Goal: Information Seeking & Learning: Learn about a topic

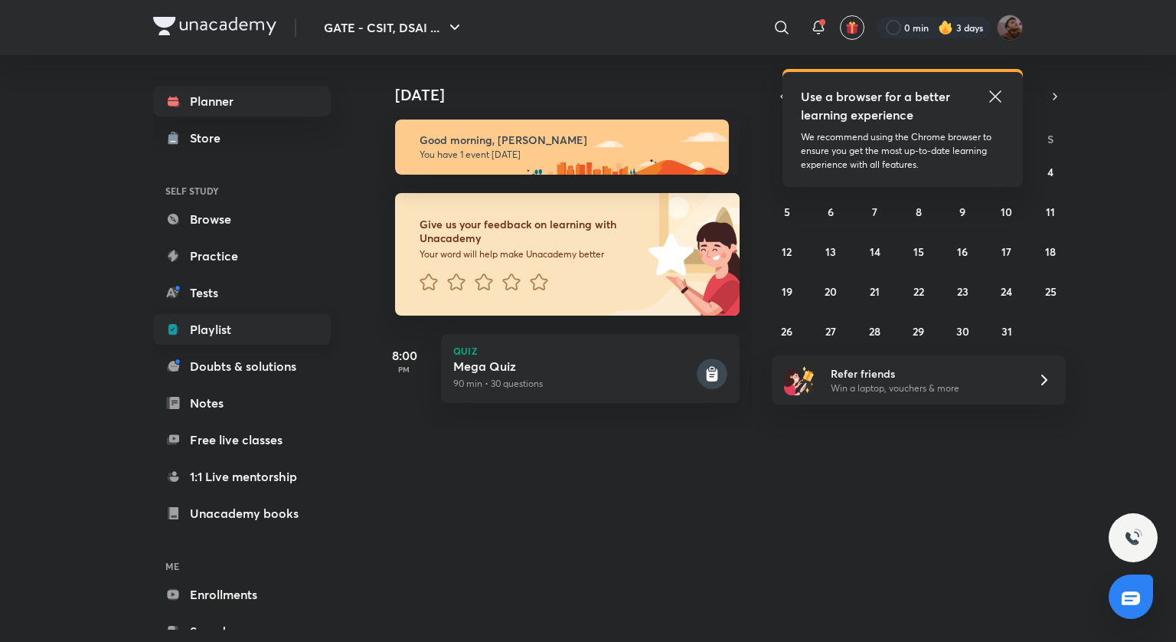
click at [184, 324] on link "Playlist" at bounding box center [242, 329] width 178 height 31
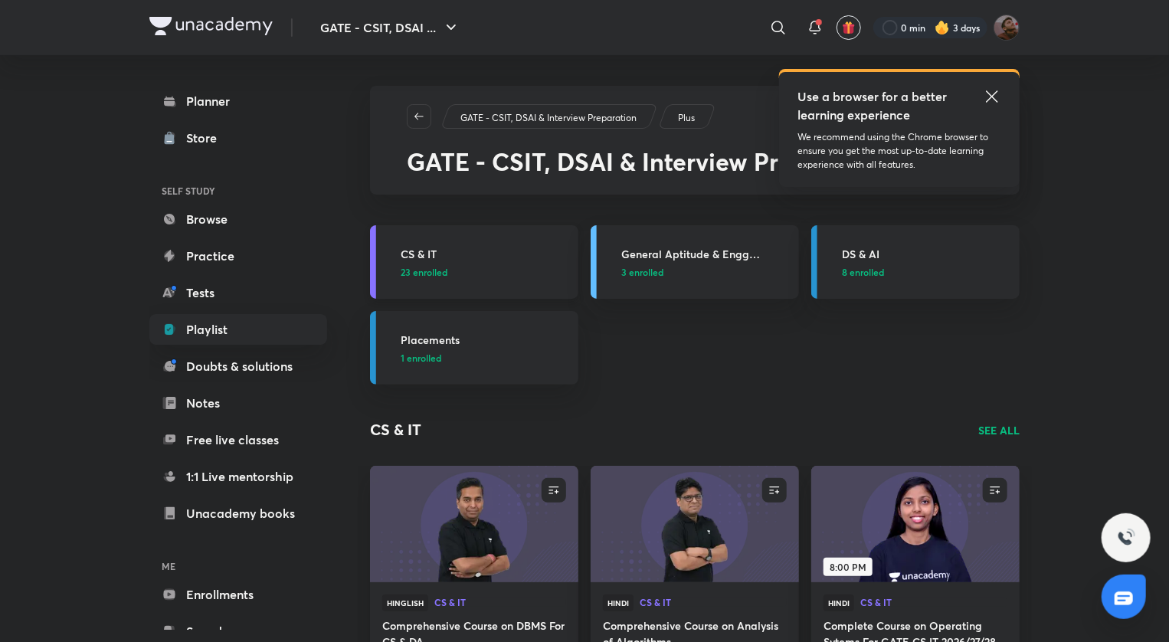
click at [429, 256] on h3 "CS & IT" at bounding box center [484, 254] width 168 height 16
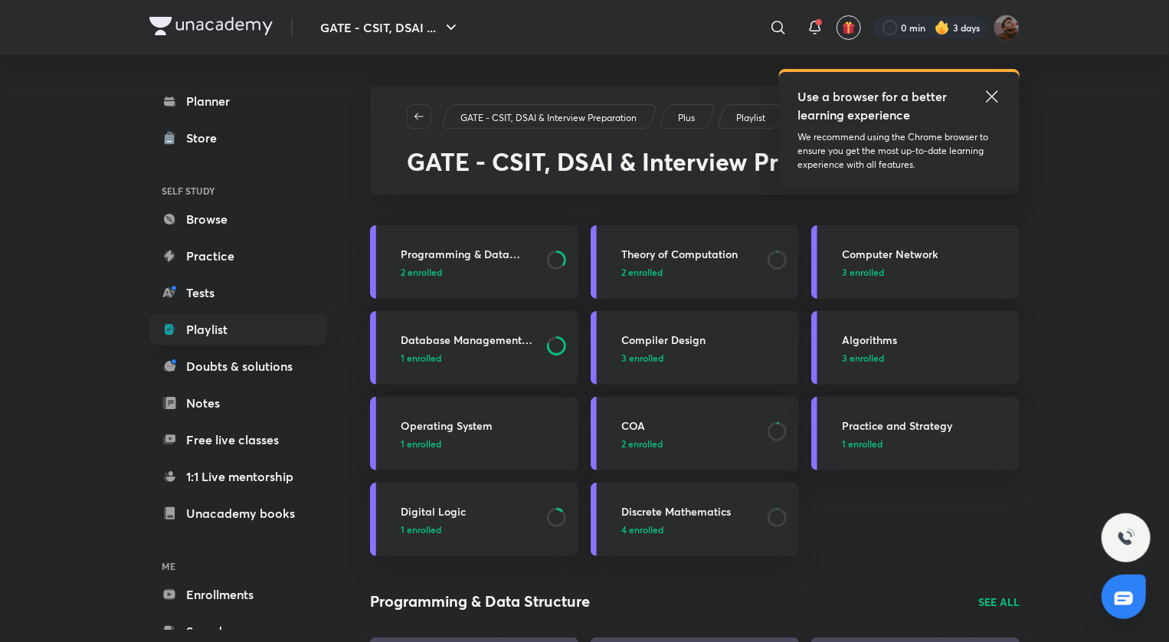
click at [429, 256] on h3 "Programming & Data Structure" at bounding box center [468, 254] width 137 height 16
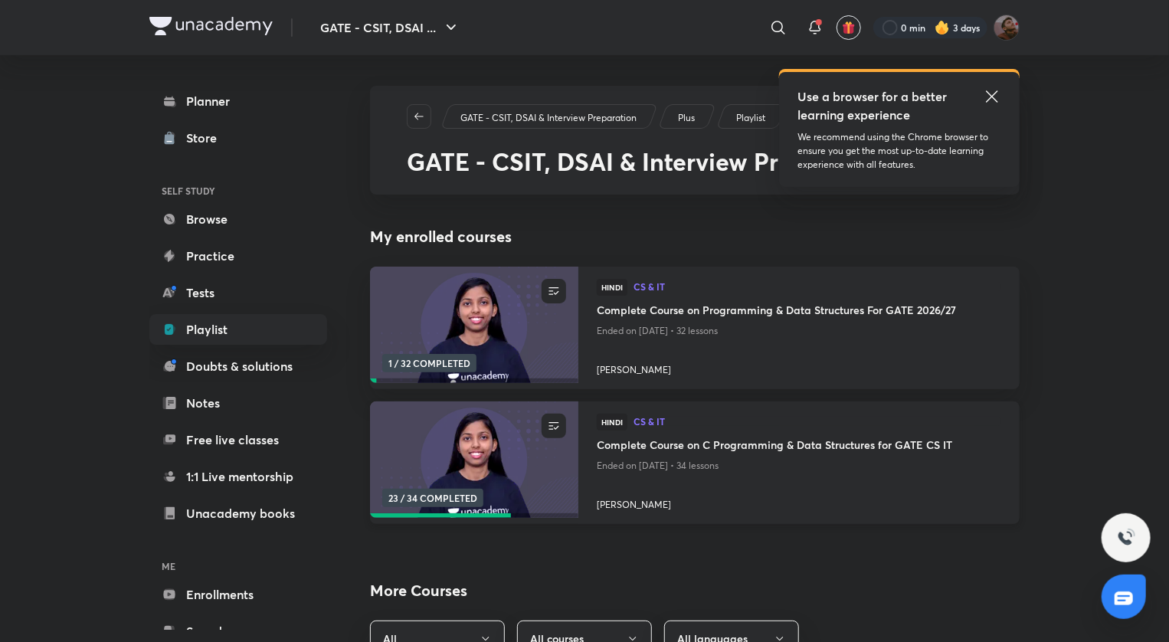
click at [682, 449] on h4 "Complete Course on C Programming & Data Structures for GATE CS IT" at bounding box center [799, 445] width 404 height 19
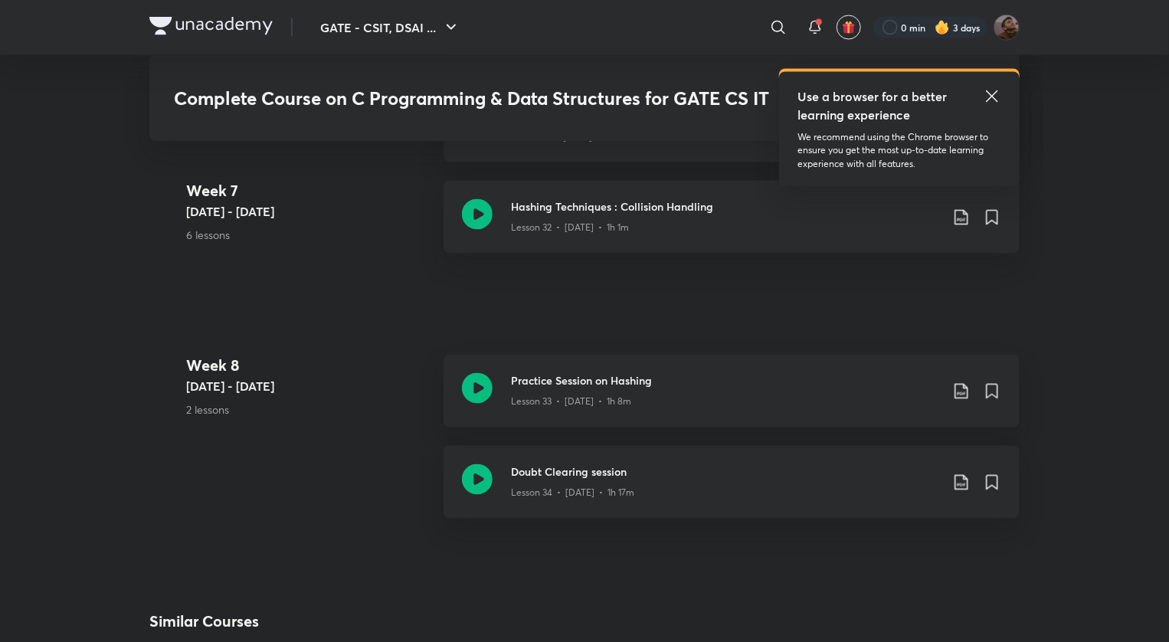
scroll to position [4233, 0]
click at [476, 380] on icon at bounding box center [477, 388] width 31 height 31
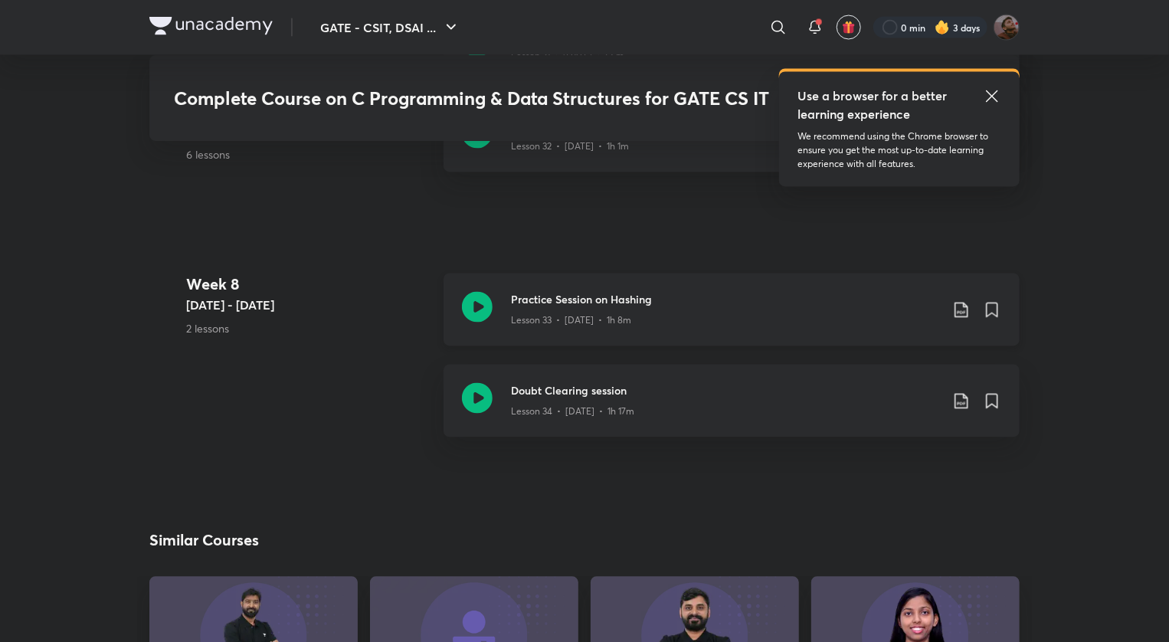
scroll to position [4315, 0]
click at [485, 397] on icon at bounding box center [477, 397] width 31 height 31
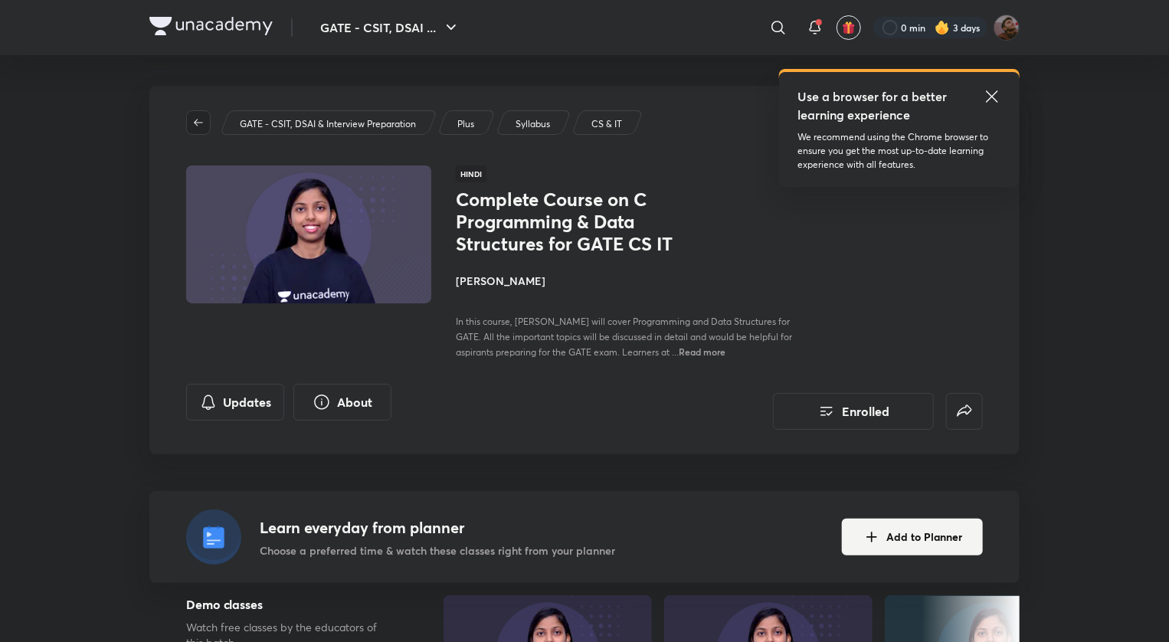
click at [195, 129] on button "button" at bounding box center [198, 122] width 25 height 25
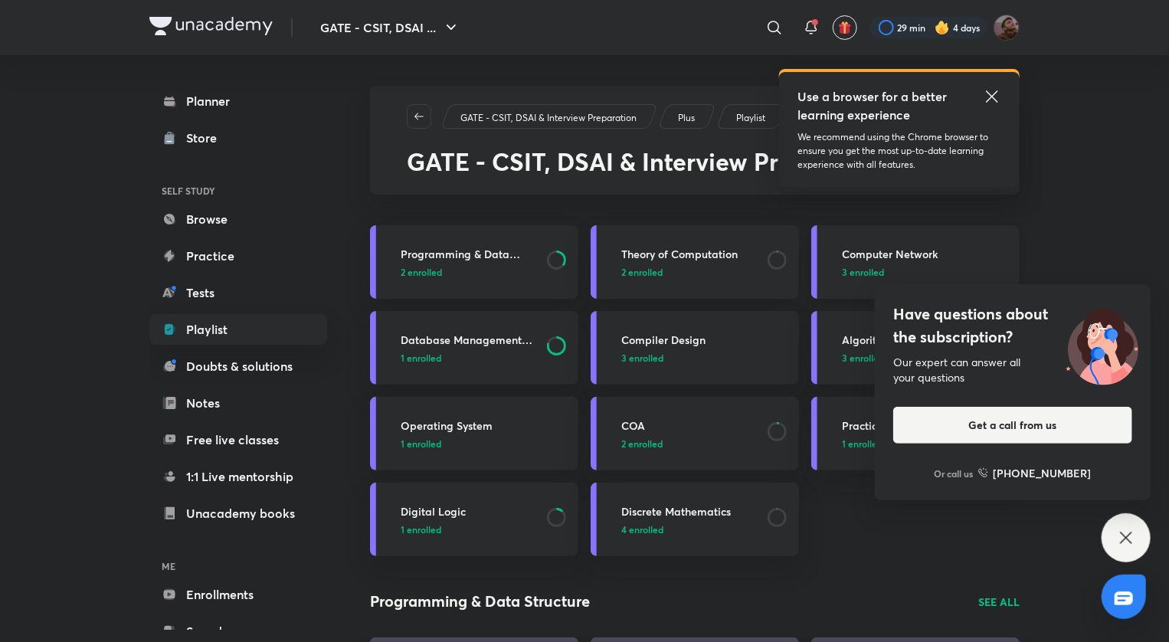
click at [881, 248] on h3 "Computer Network" at bounding box center [926, 254] width 168 height 16
click at [1130, 530] on icon at bounding box center [1125, 537] width 18 height 18
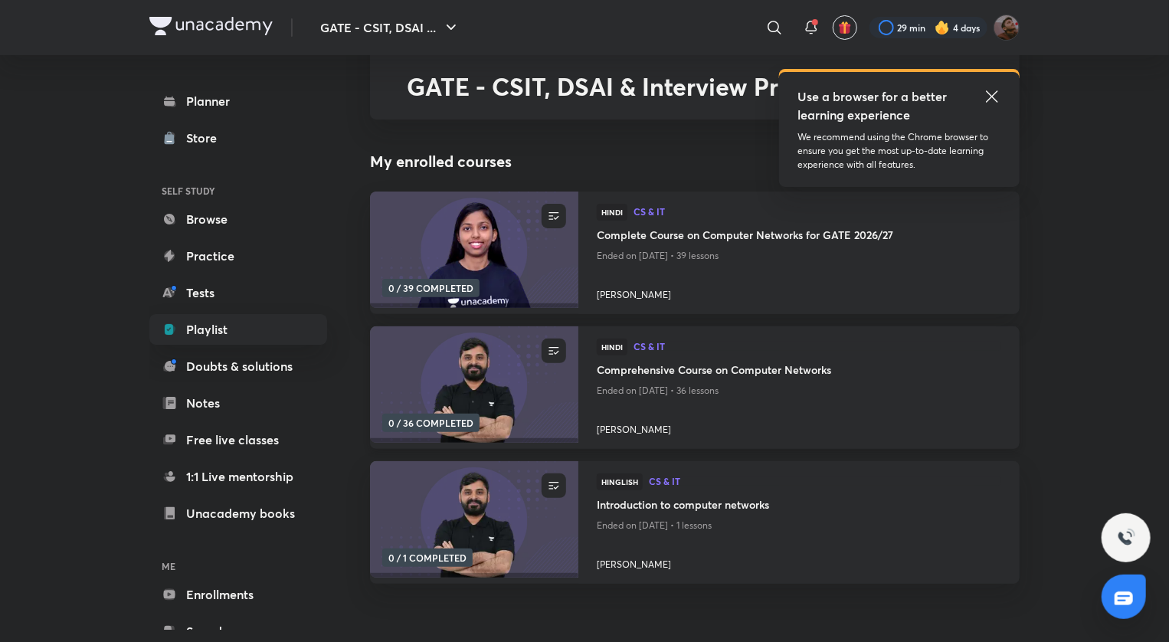
scroll to position [77, 0]
click at [547, 473] on button "button" at bounding box center [553, 484] width 25 height 25
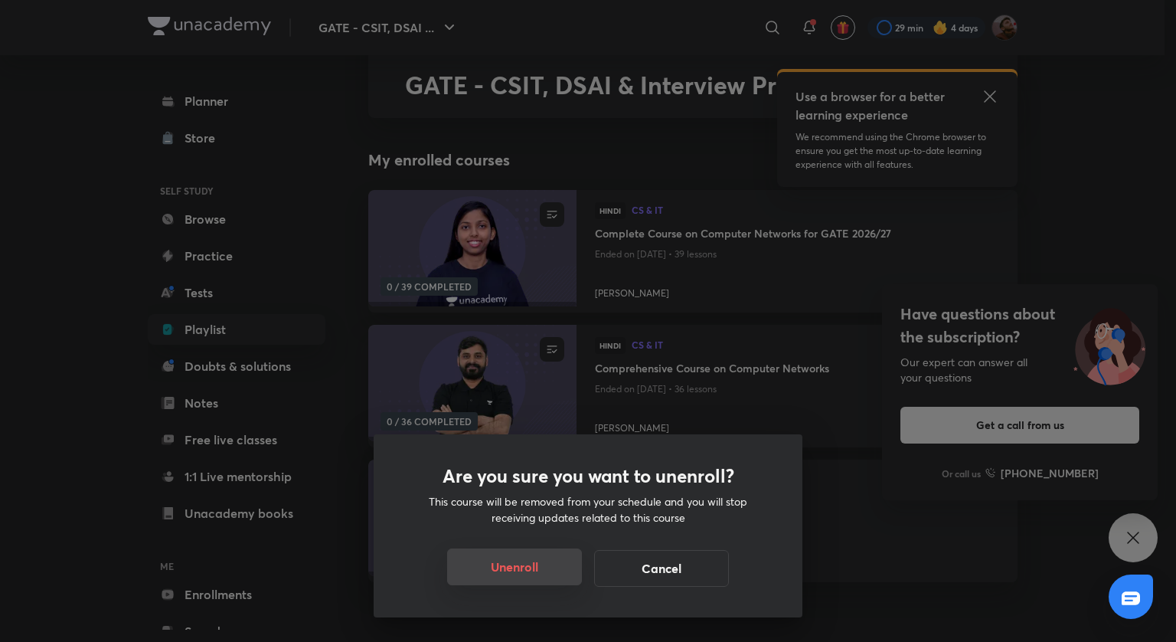
click at [551, 564] on button "Unenroll" at bounding box center [514, 566] width 135 height 37
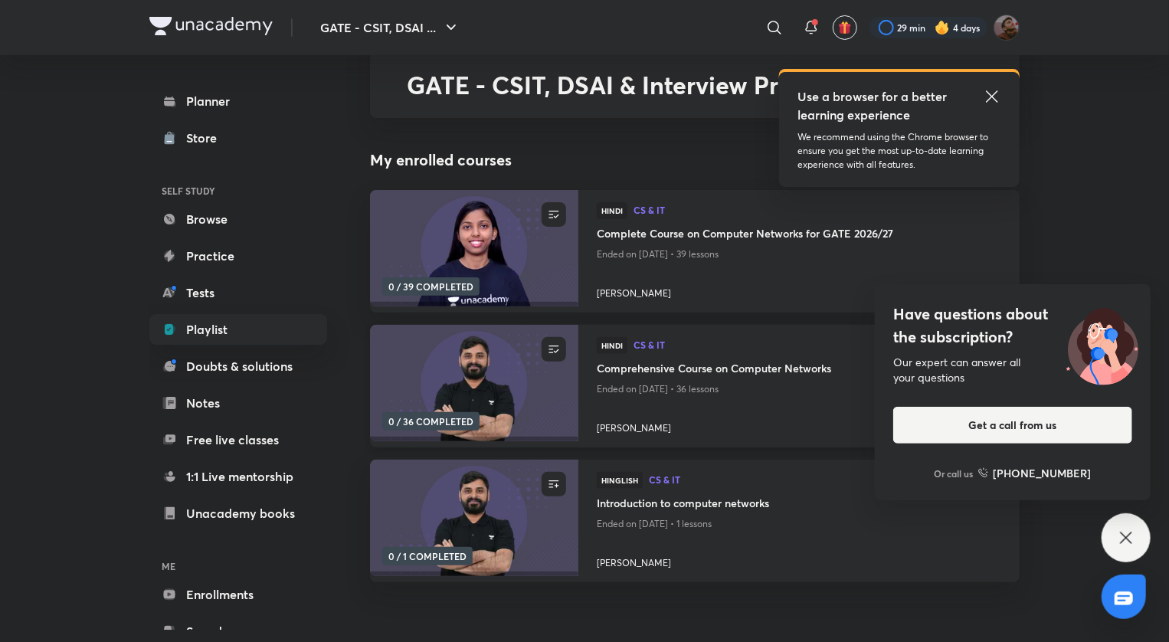
click at [640, 365] on h4 "Comprehensive Course on Computer Networks" at bounding box center [799, 369] width 404 height 19
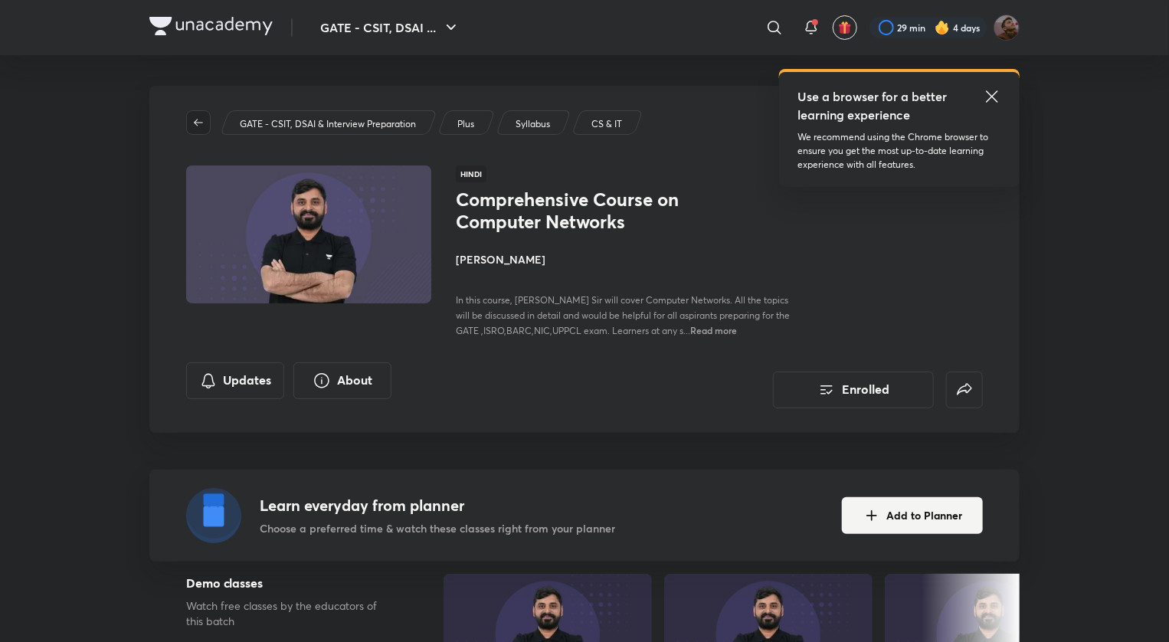
click at [196, 123] on icon "button" at bounding box center [198, 122] width 9 height 7
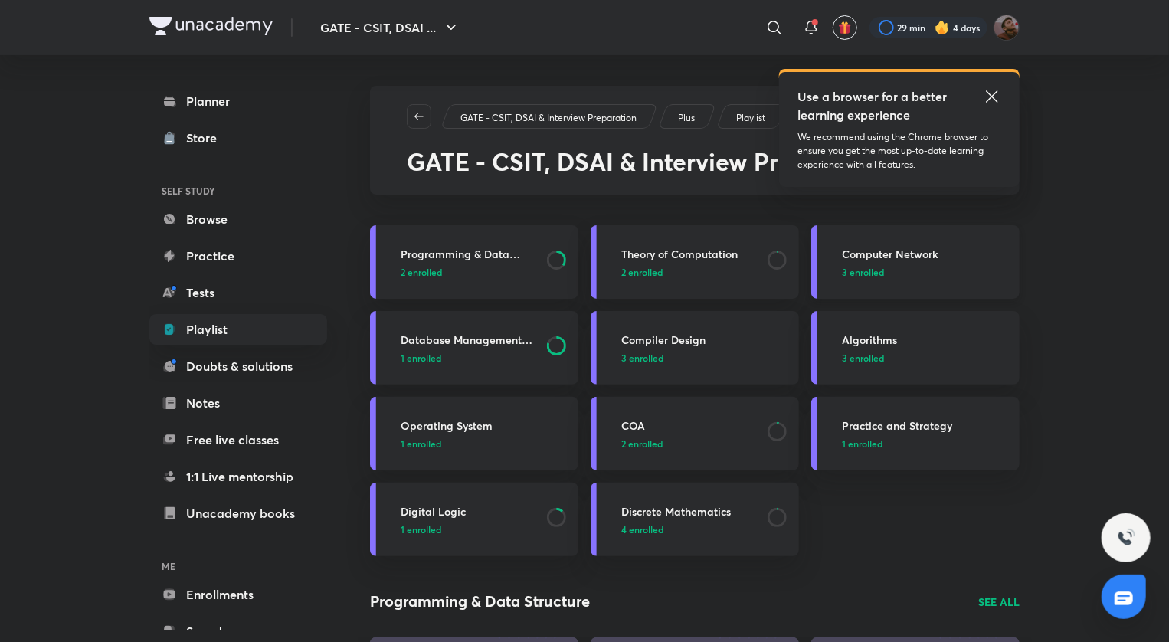
click at [883, 258] on h3 "Computer Network" at bounding box center [926, 254] width 168 height 16
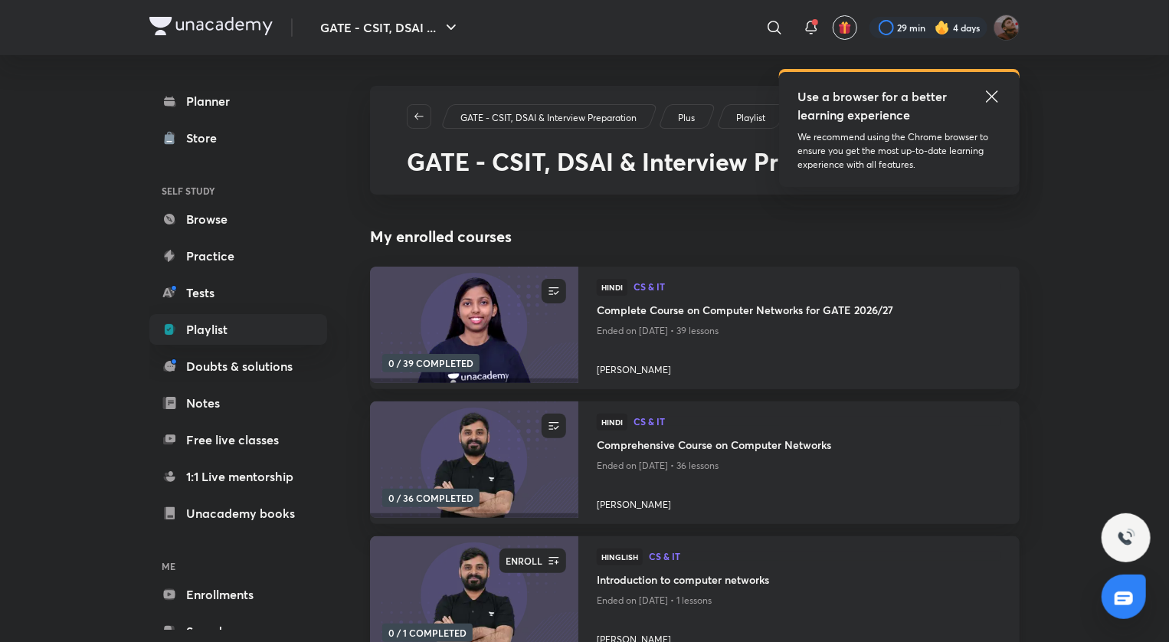
click at [562, 554] on span "button" at bounding box center [553, 560] width 25 height 15
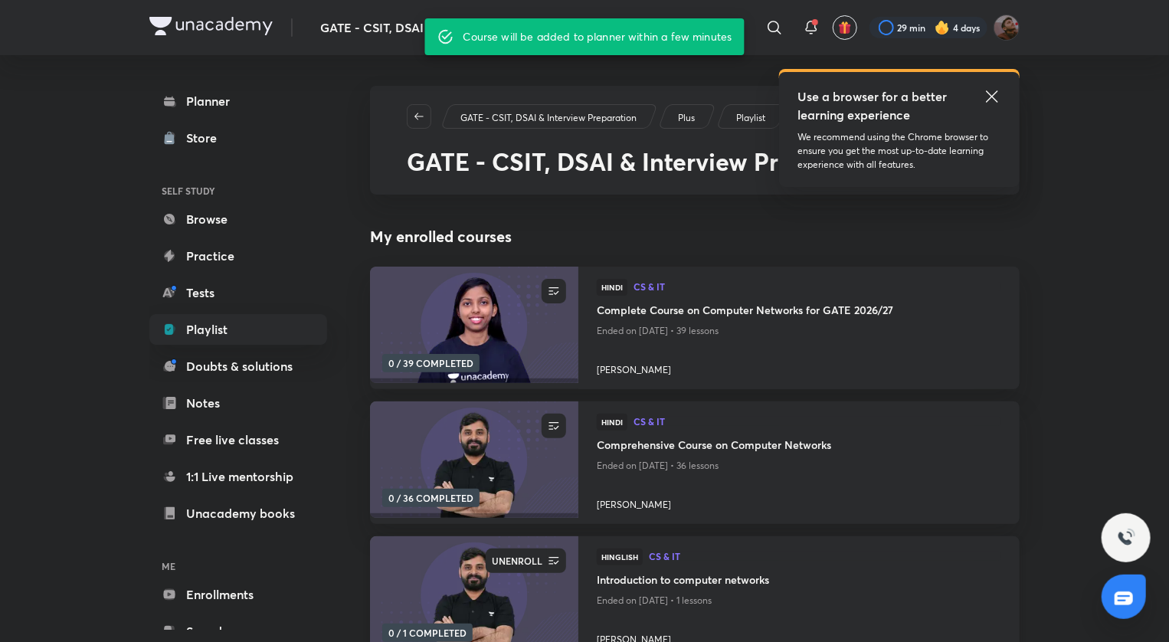
click at [551, 556] on icon "button" at bounding box center [553, 560] width 15 height 15
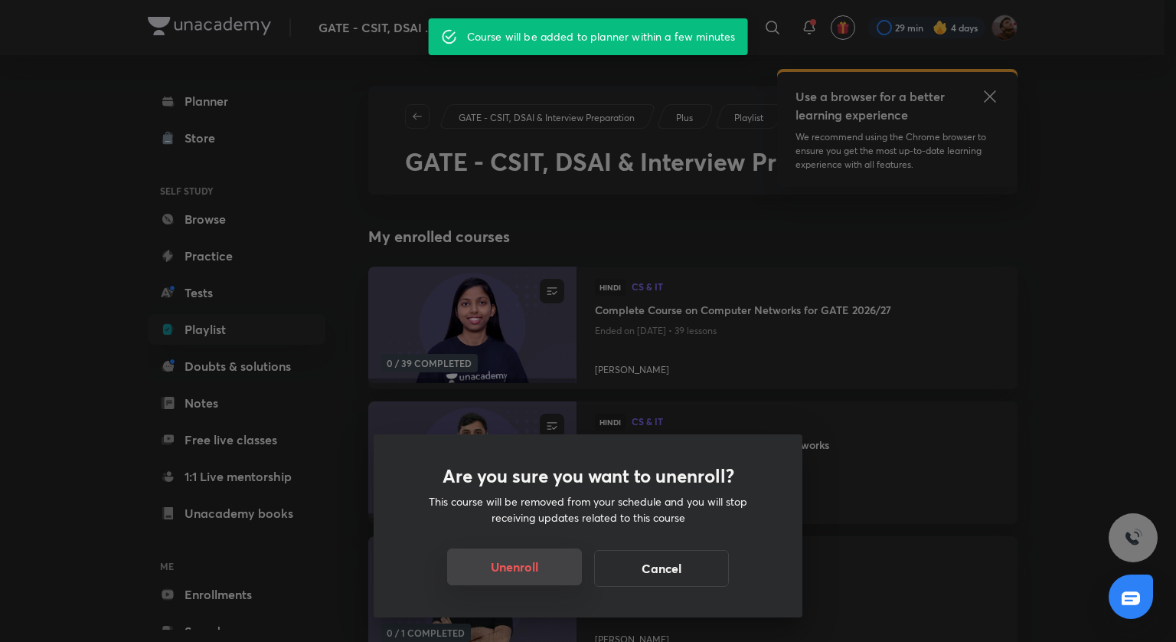
click at [544, 574] on button "Unenroll" at bounding box center [514, 566] width 135 height 37
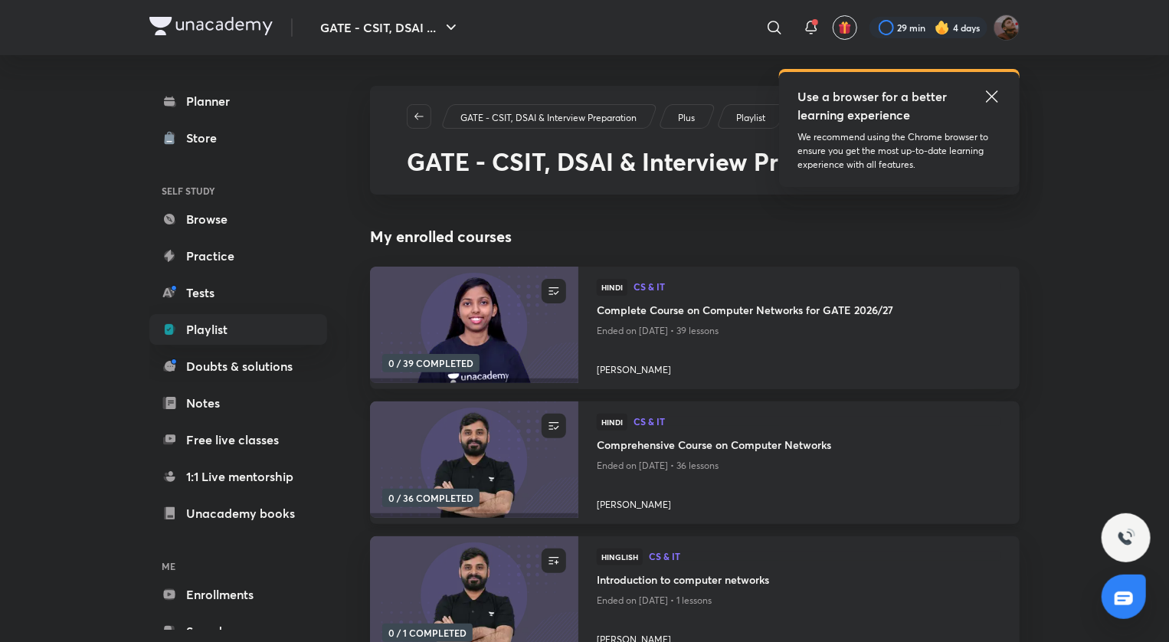
click at [554, 413] on img at bounding box center [474, 459] width 212 height 119
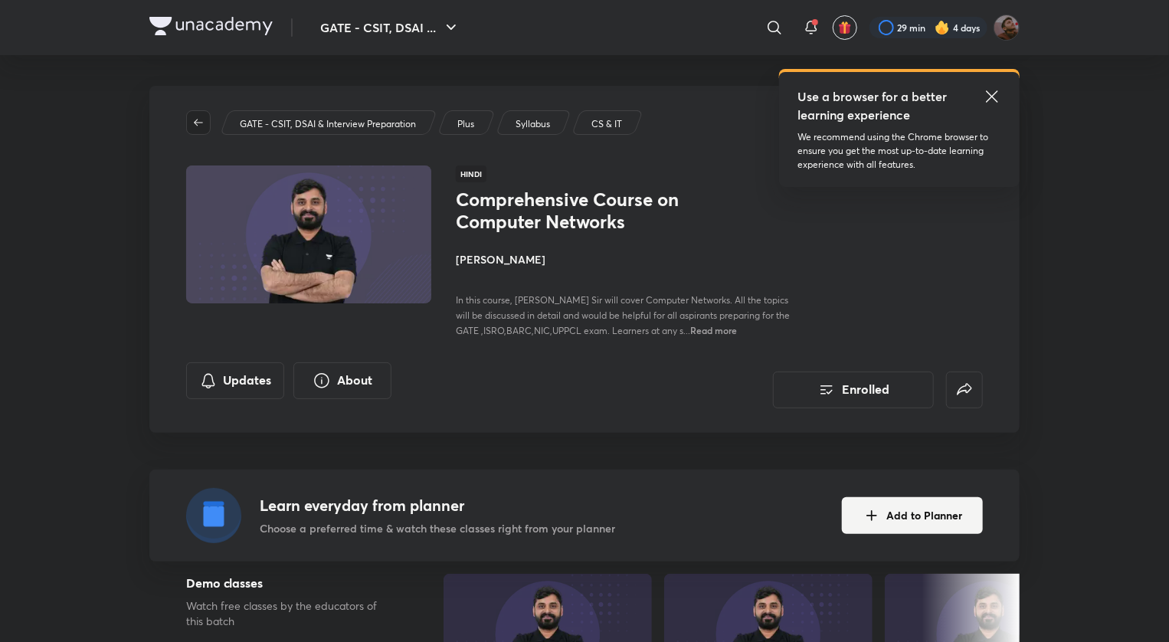
click at [204, 124] on span "button" at bounding box center [198, 122] width 23 height 12
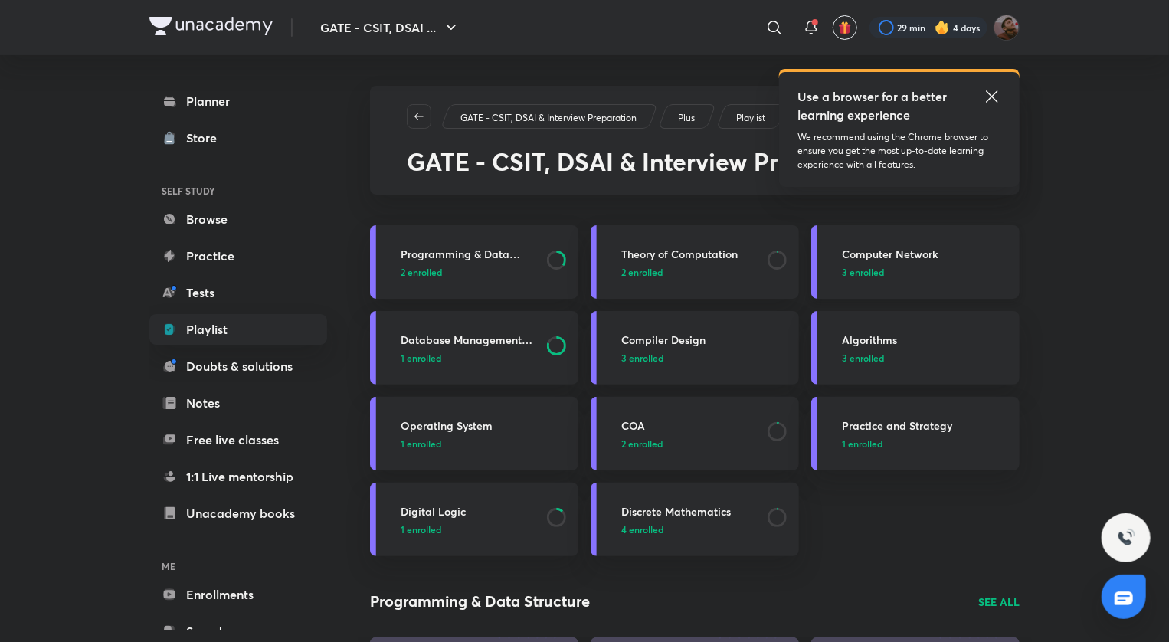
click at [854, 262] on div "Computer Network 3 enrolled" at bounding box center [926, 262] width 168 height 33
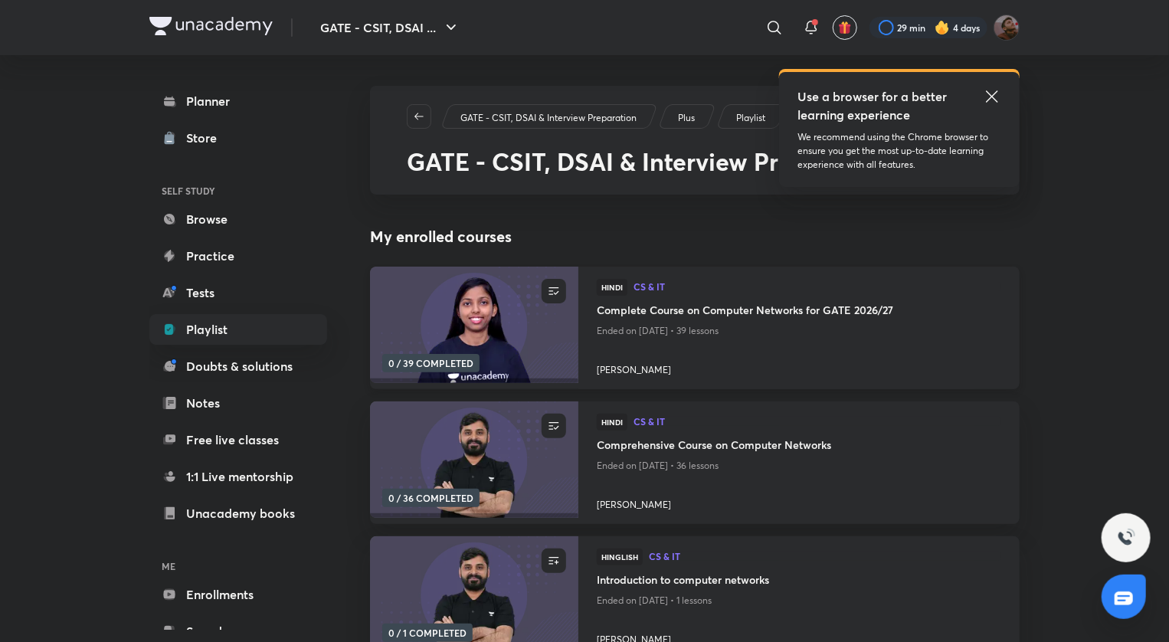
click at [613, 307] on h4 "Complete Course on Computer Networks for GATE 2026/27" at bounding box center [799, 311] width 404 height 19
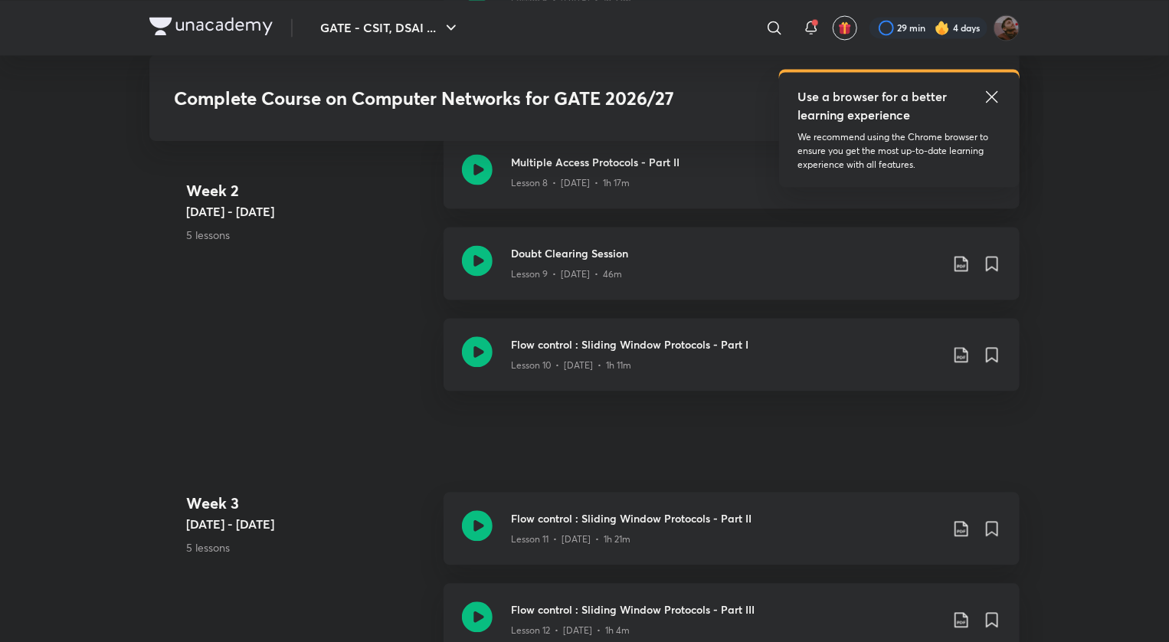
scroll to position [1515, 0]
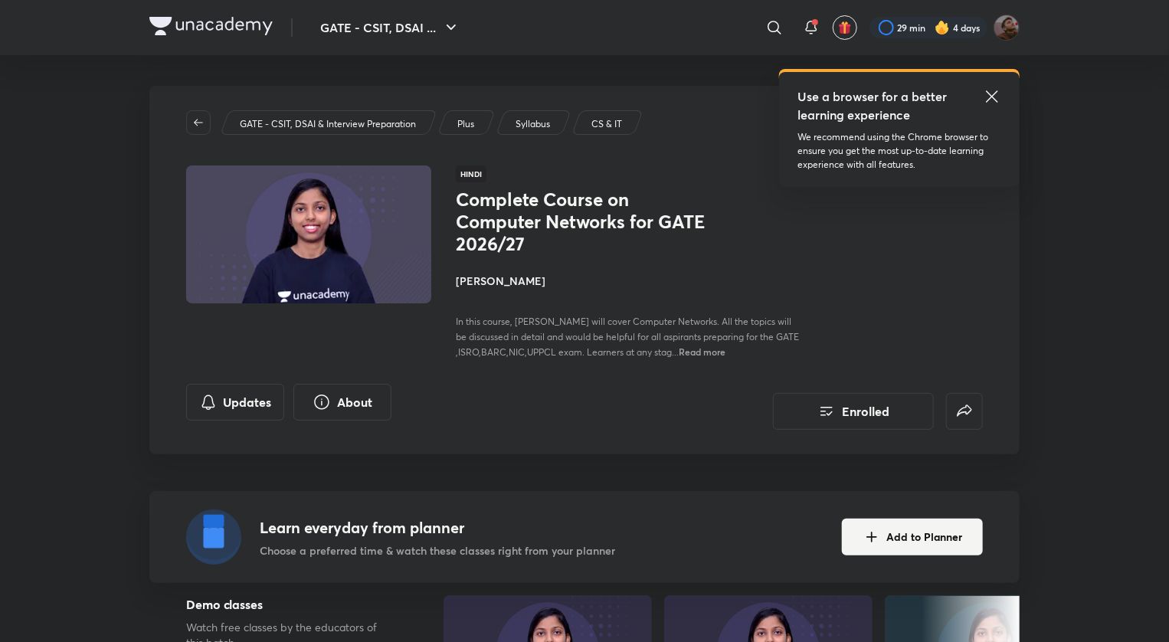
click at [702, 351] on span "Read more" at bounding box center [701, 351] width 47 height 12
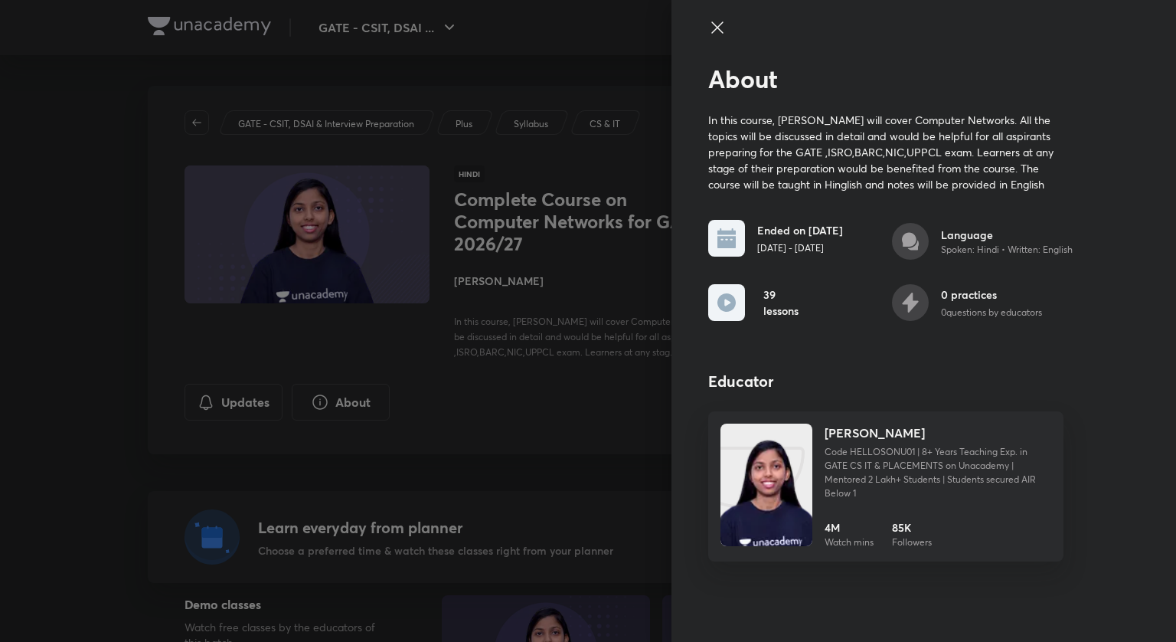
click at [714, 23] on icon at bounding box center [717, 27] width 18 height 18
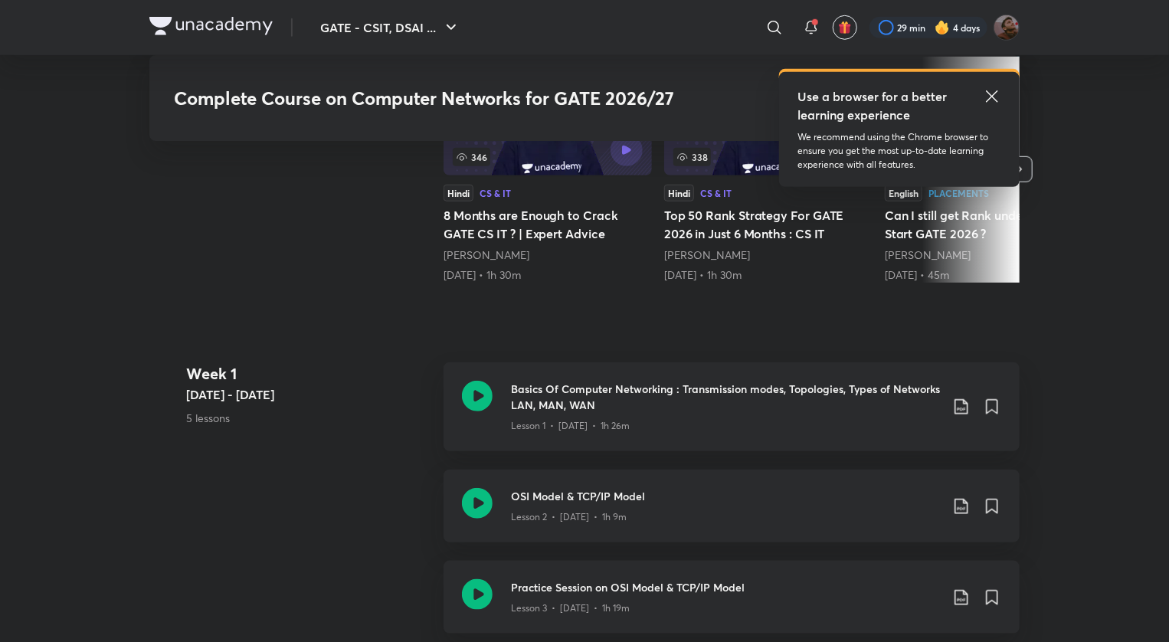
scroll to position [535, 0]
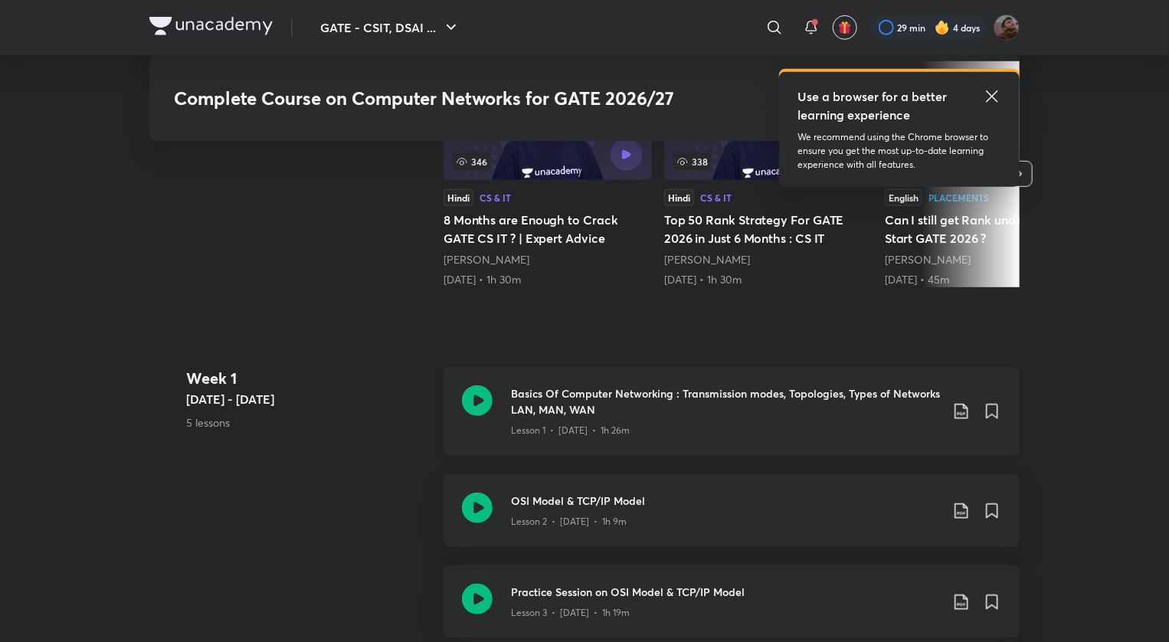
click at [468, 385] on icon at bounding box center [477, 400] width 31 height 31
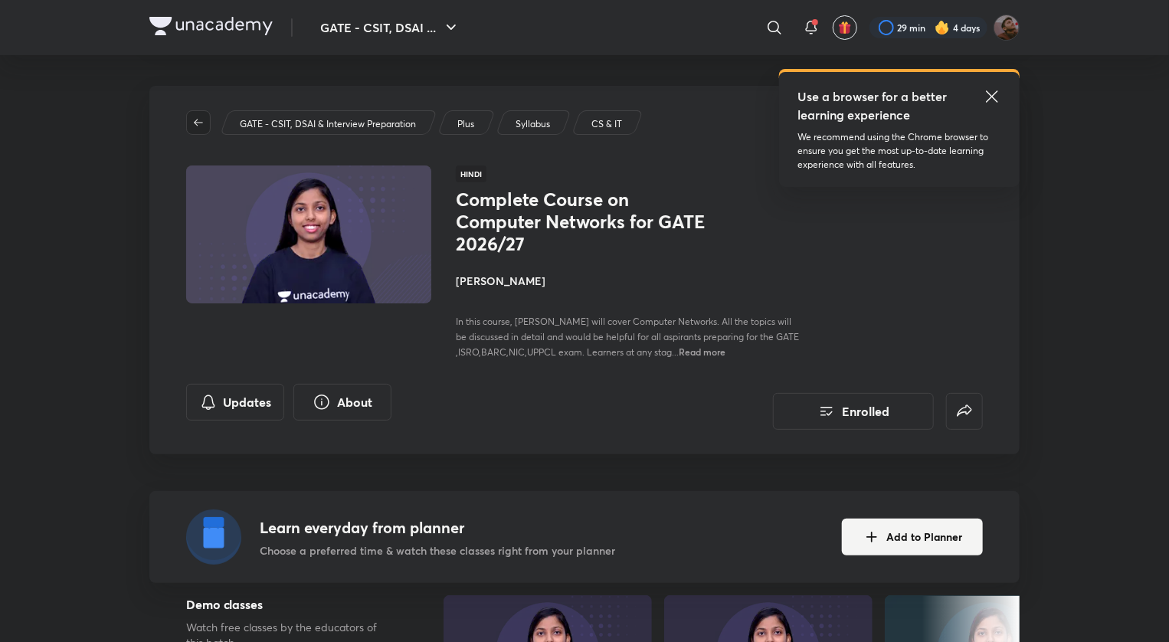
click at [199, 127] on icon "button" at bounding box center [198, 122] width 12 height 12
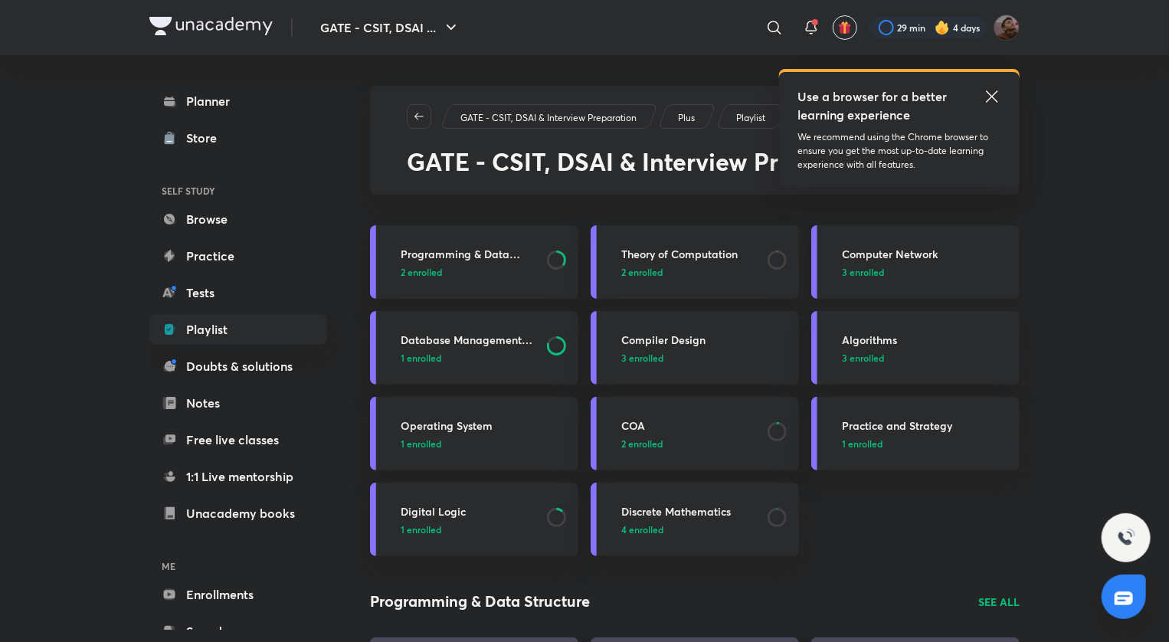
click at [865, 258] on h3 "Computer Network" at bounding box center [926, 254] width 168 height 16
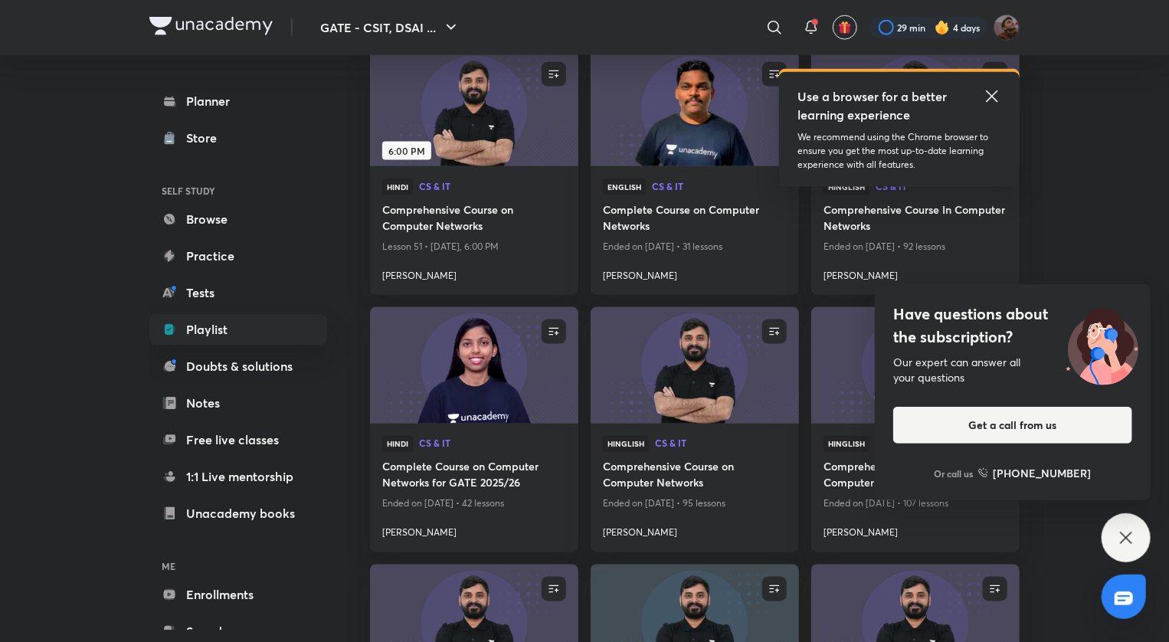
scroll to position [1026, 0]
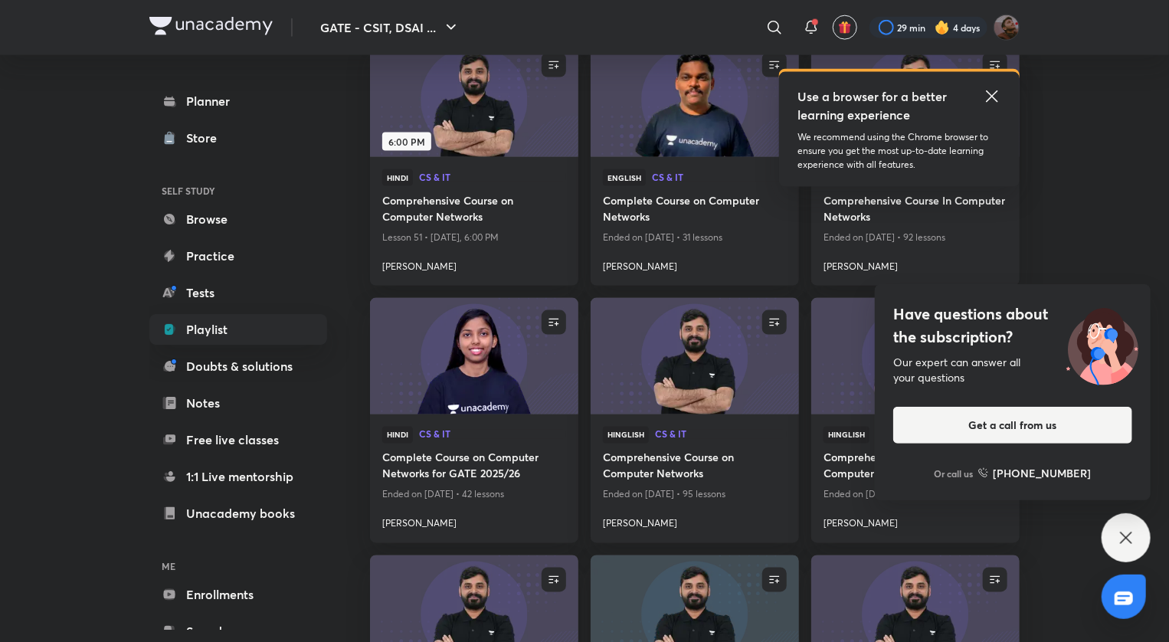
click at [1125, 535] on icon at bounding box center [1125, 537] width 18 height 18
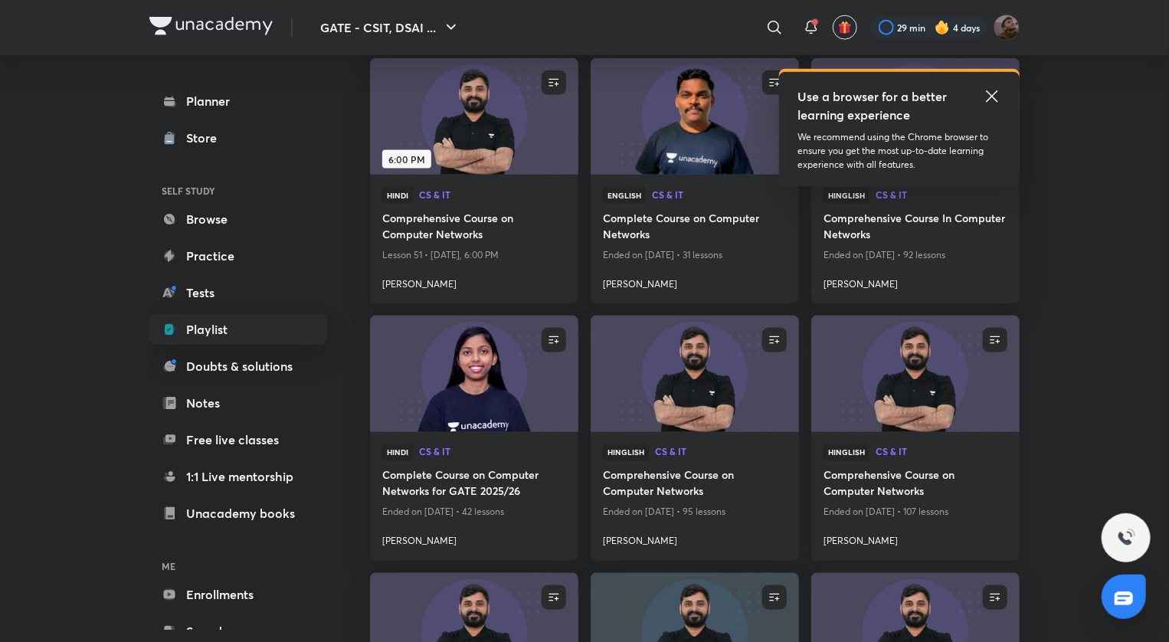
scroll to position [1025, 0]
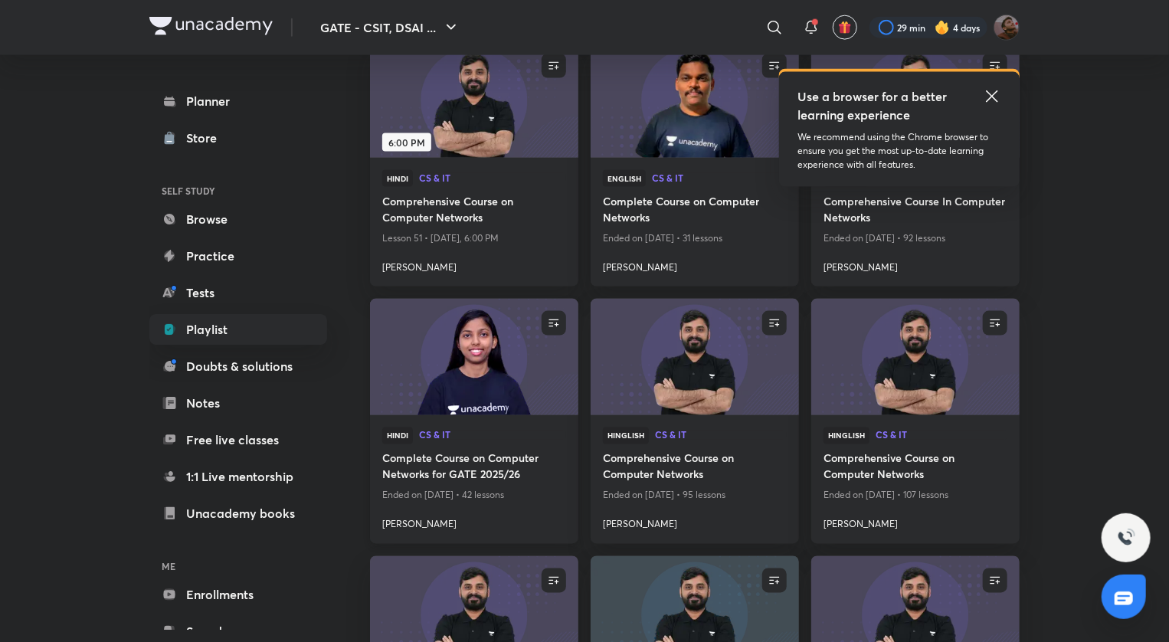
click at [466, 469] on h4 "Complete Course on Computer Networks for GATE 2025/26" at bounding box center [474, 467] width 184 height 35
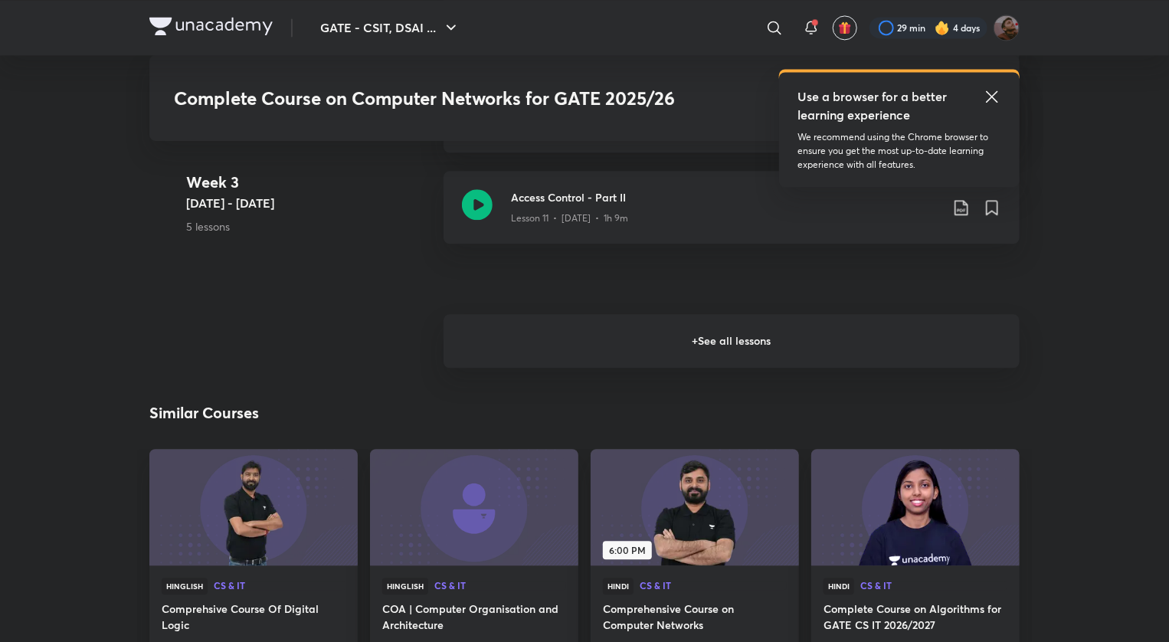
scroll to position [1732, 0]
click at [717, 340] on h6 "+ See all lessons" at bounding box center [731, 339] width 576 height 54
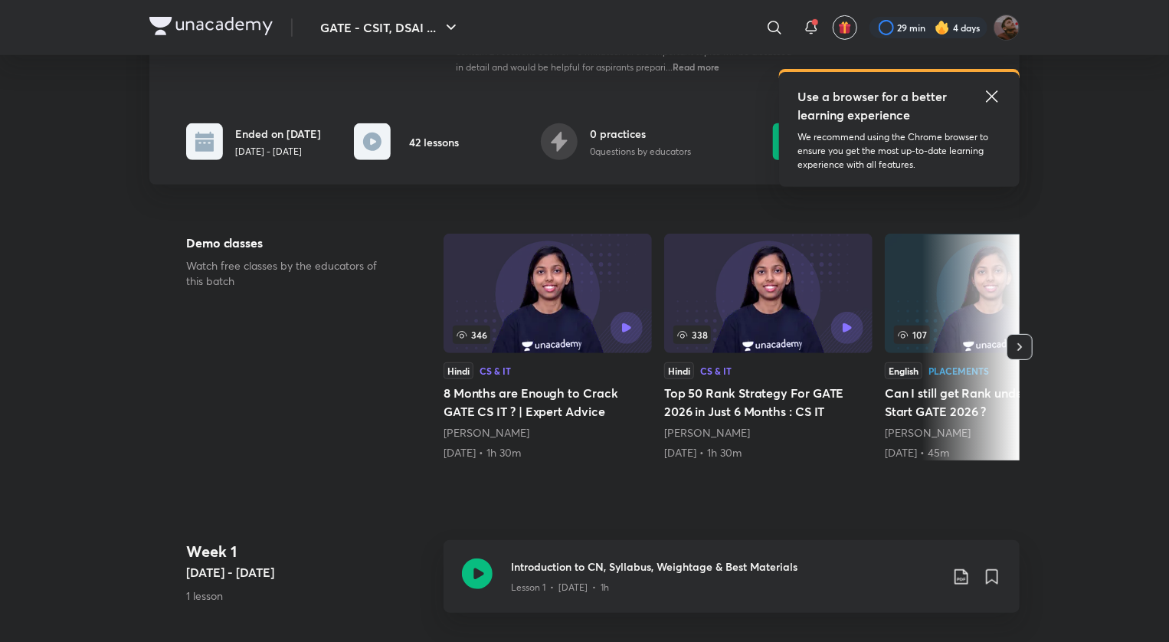
scroll to position [277, 0]
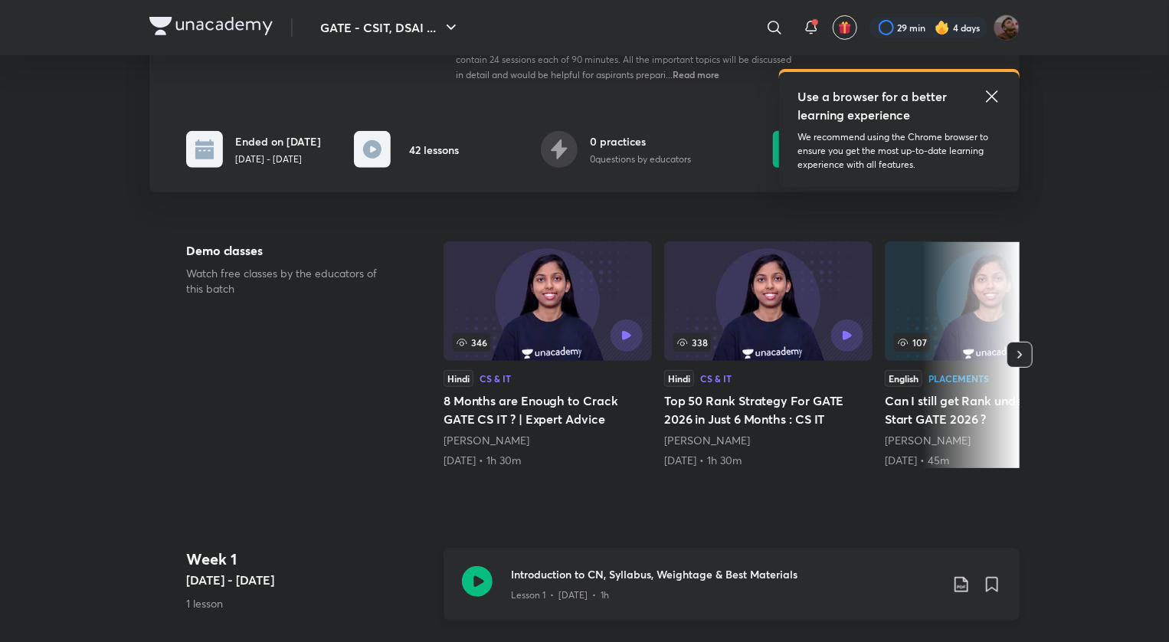
click at [479, 570] on icon at bounding box center [477, 581] width 31 height 31
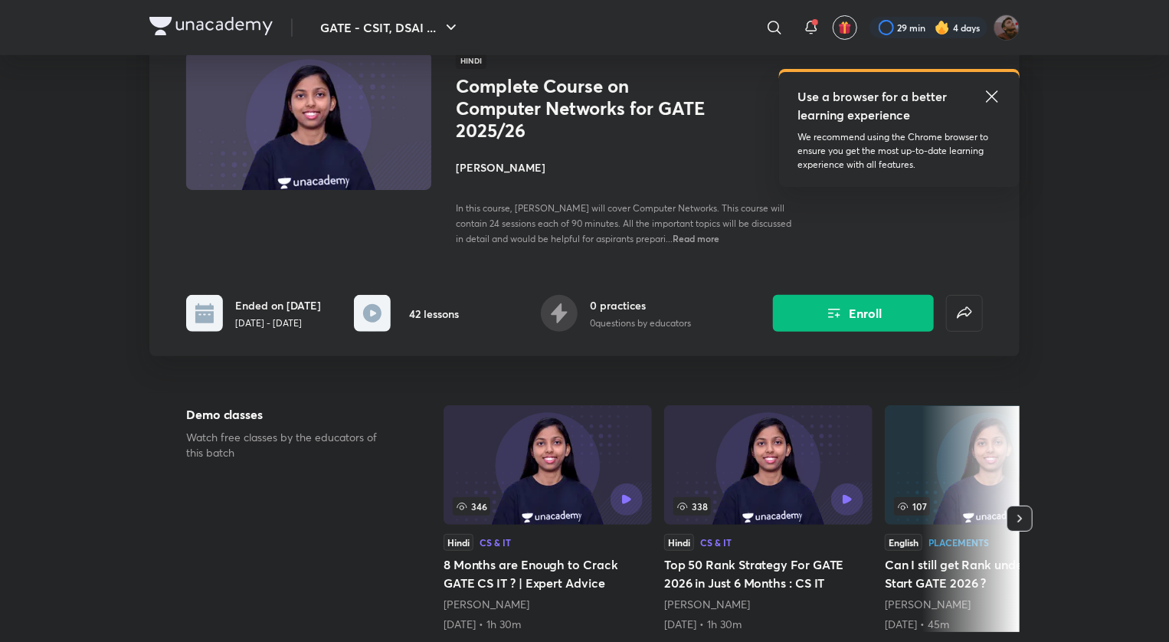
scroll to position [113, 0]
click at [831, 322] on button "Enroll" at bounding box center [853, 311] width 161 height 37
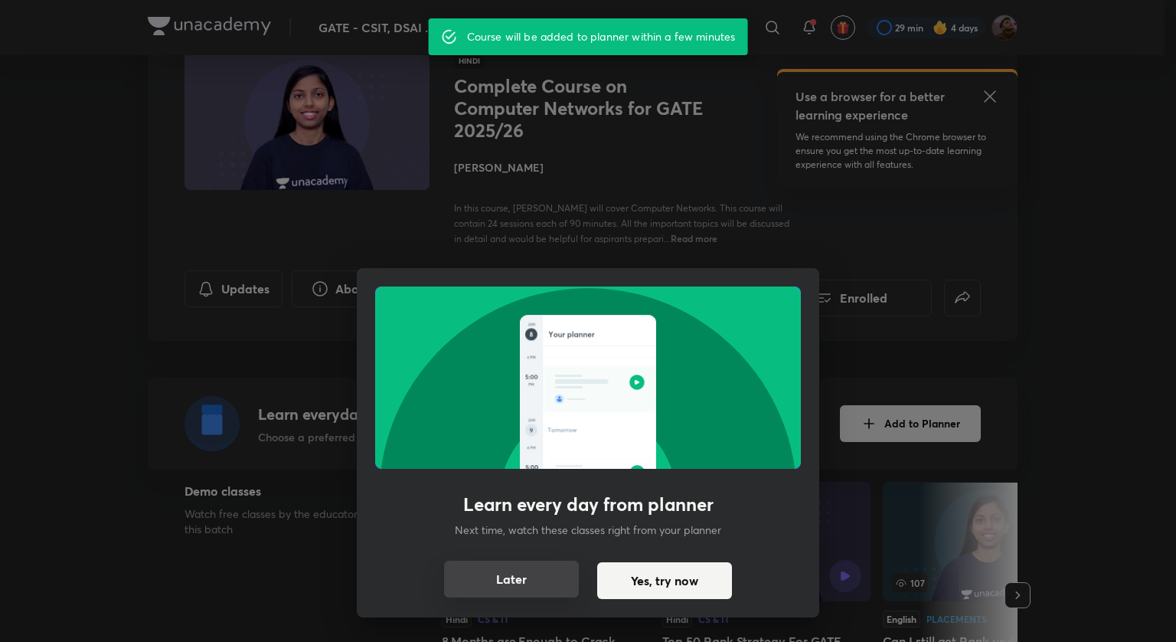
click at [521, 580] on button "Later" at bounding box center [511, 579] width 135 height 37
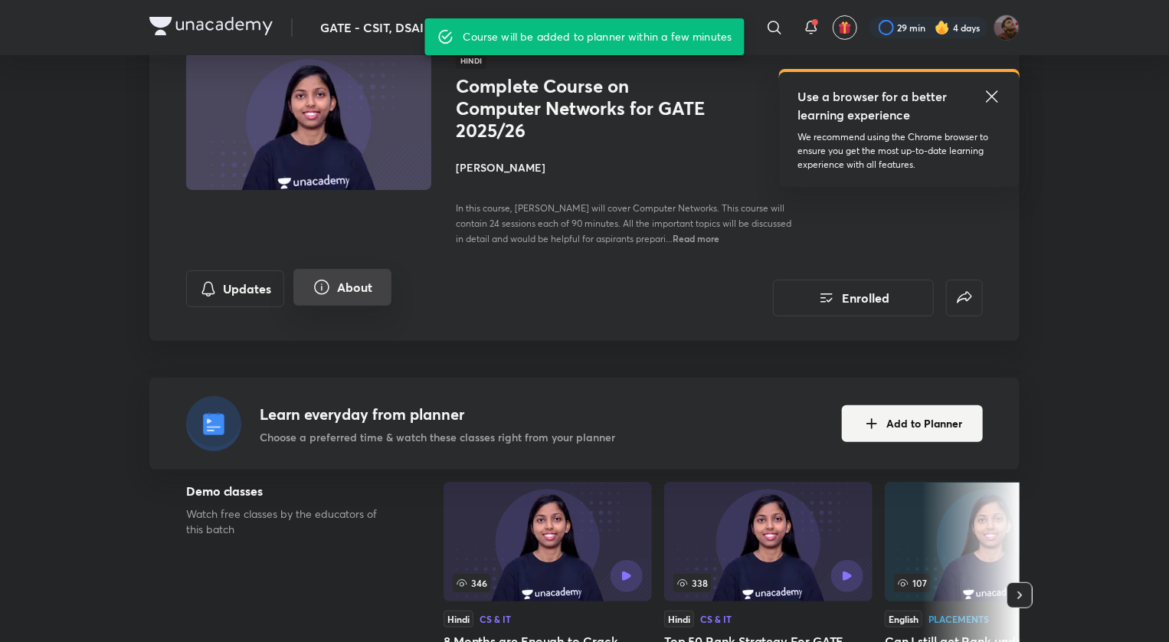
scroll to position [0, 0]
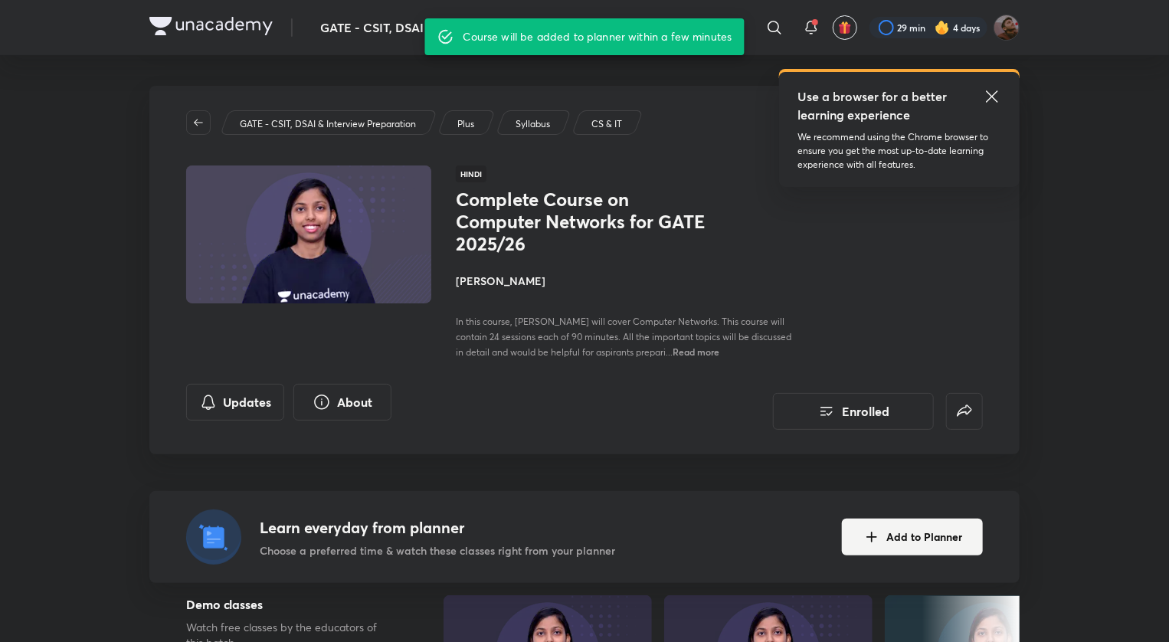
click at [600, 124] on p "CS & IT" at bounding box center [606, 124] width 31 height 14
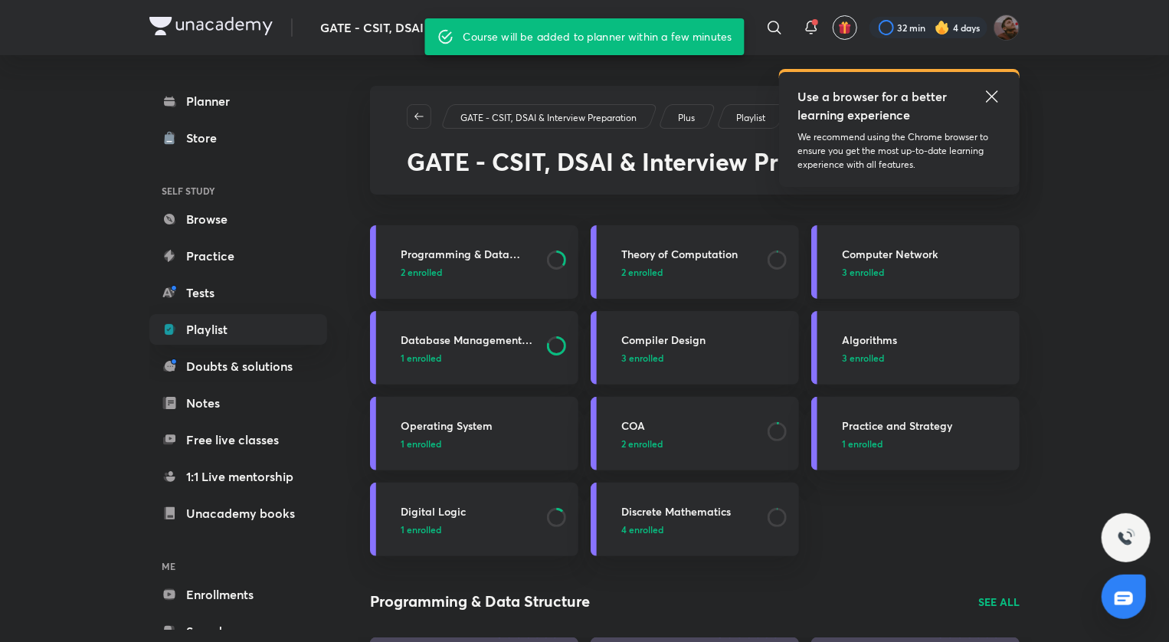
click at [854, 244] on link "Computer Network 3 enrolled" at bounding box center [915, 262] width 208 height 74
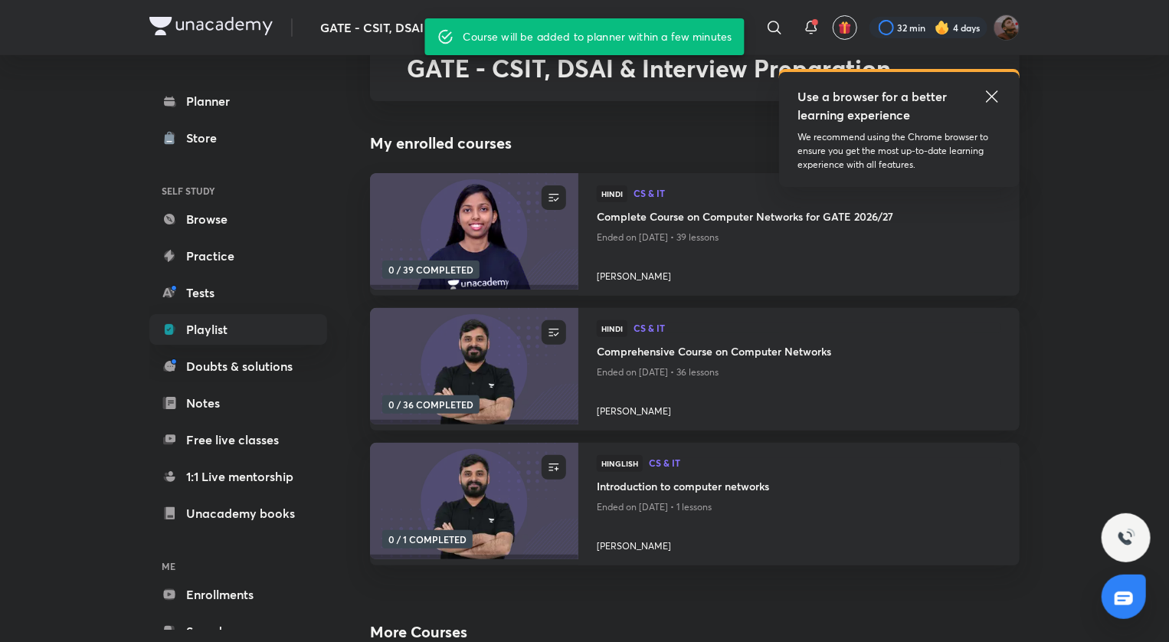
scroll to position [94, 0]
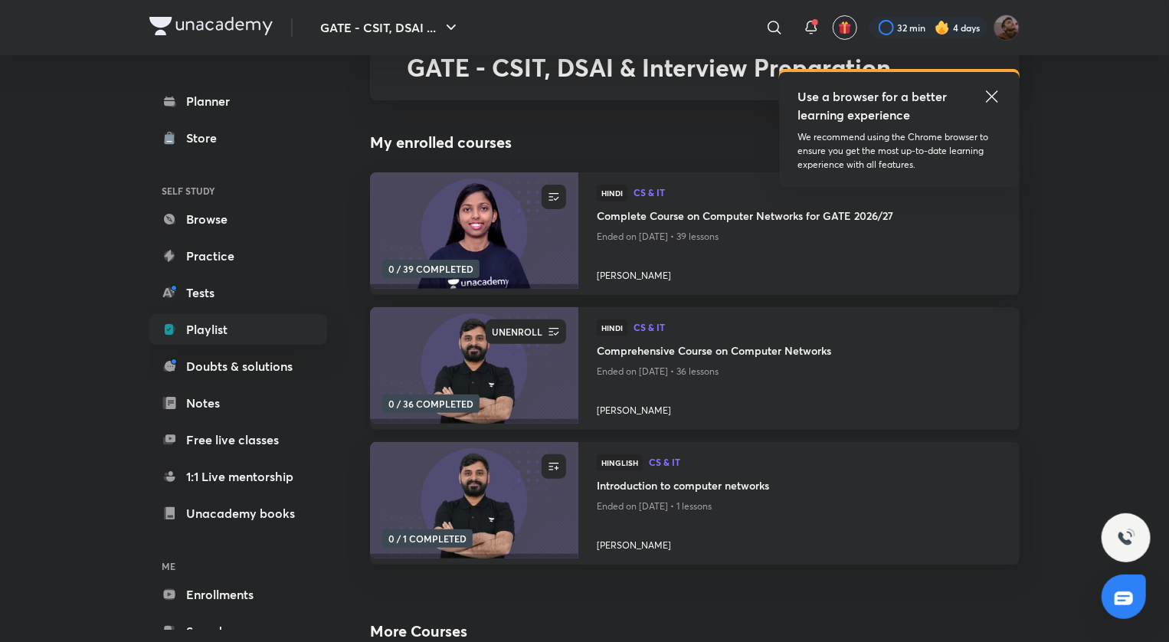
click at [547, 326] on icon "button" at bounding box center [553, 331] width 15 height 15
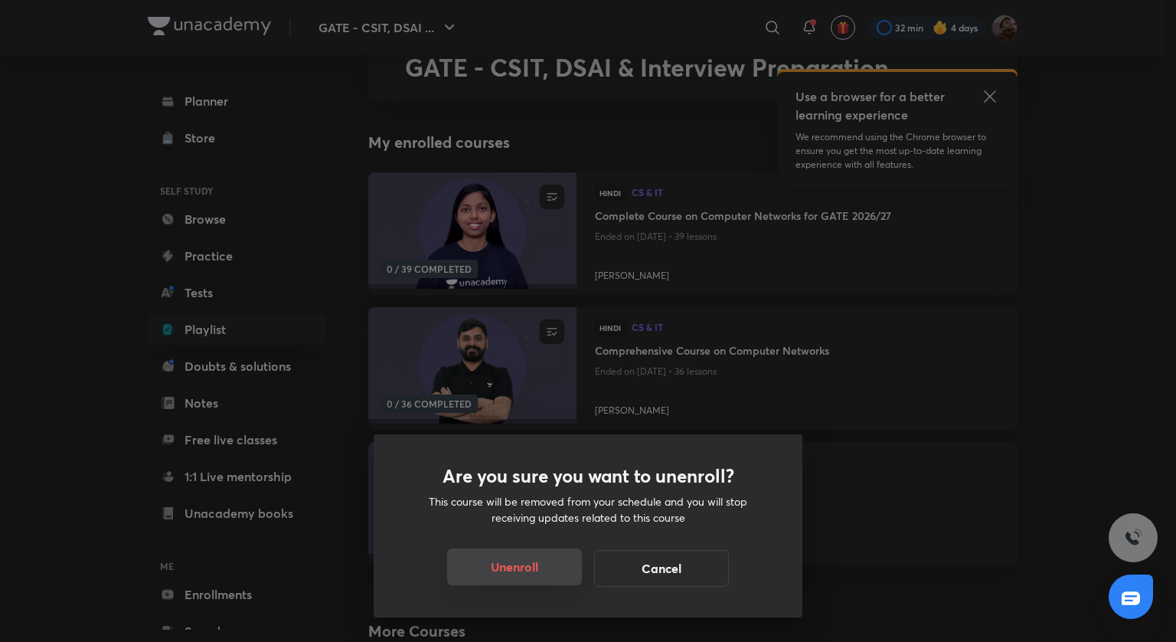
click at [508, 570] on button "Unenroll" at bounding box center [514, 566] width 135 height 37
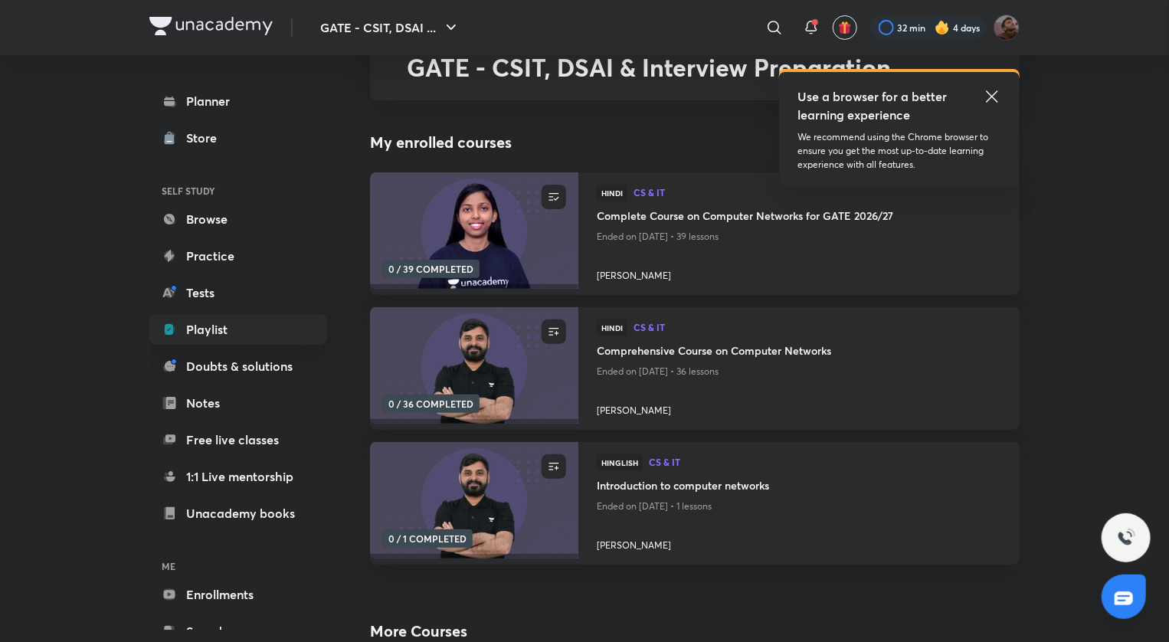
click at [649, 140] on h4 "My enrolled courses" at bounding box center [694, 142] width 649 height 23
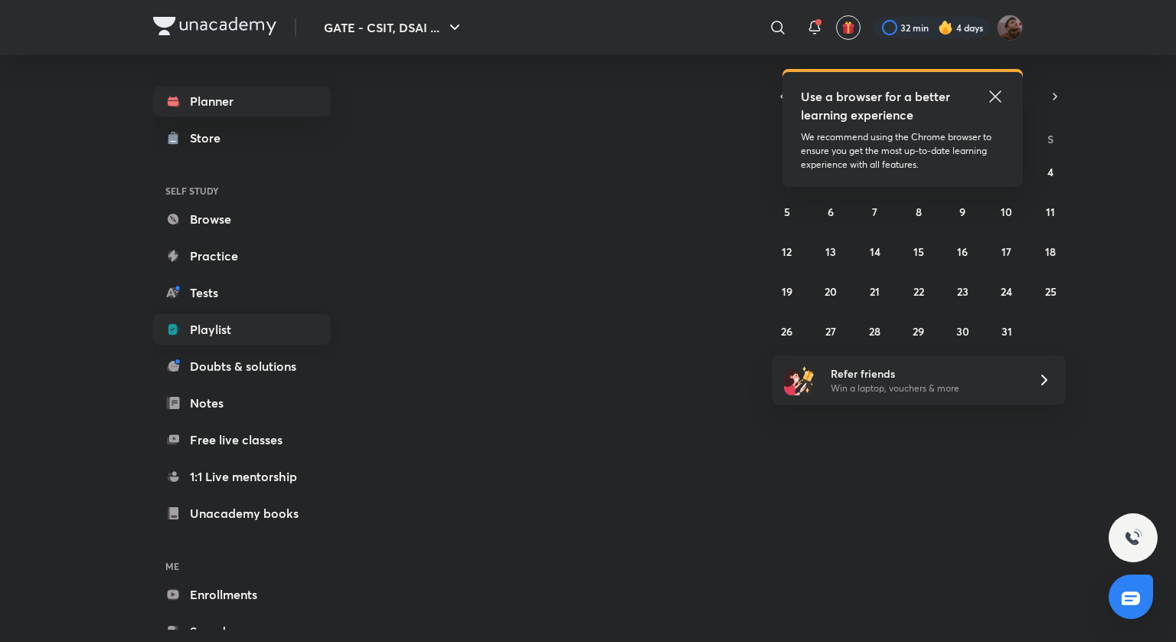
click at [221, 327] on link "Playlist" at bounding box center [242, 329] width 178 height 31
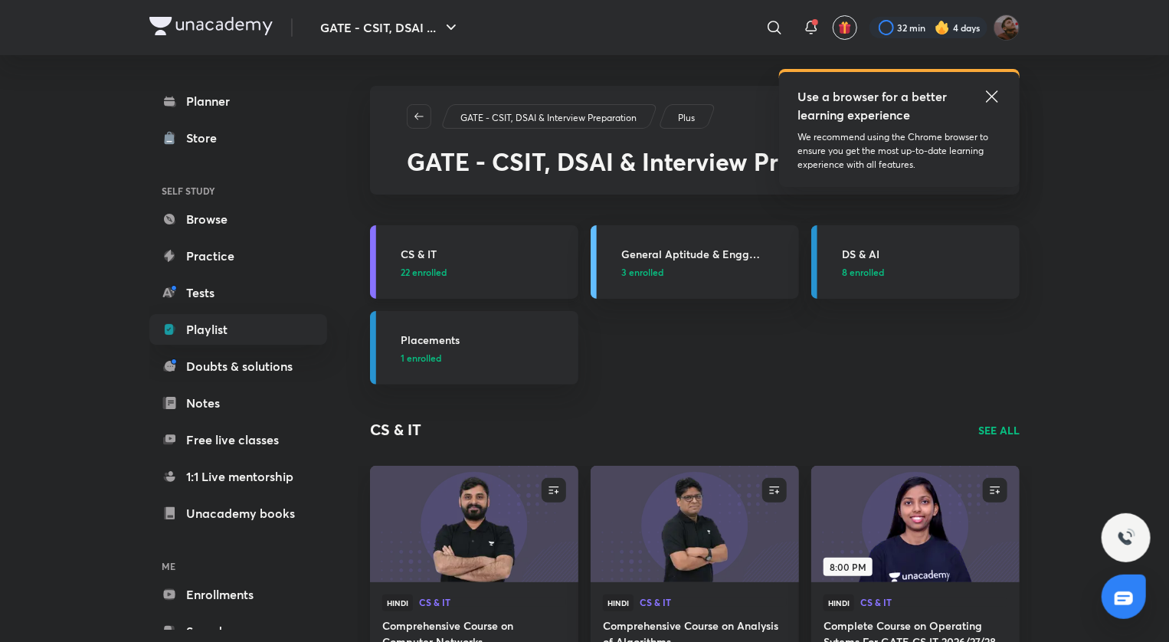
click at [420, 256] on h3 "CS & IT" at bounding box center [484, 254] width 168 height 16
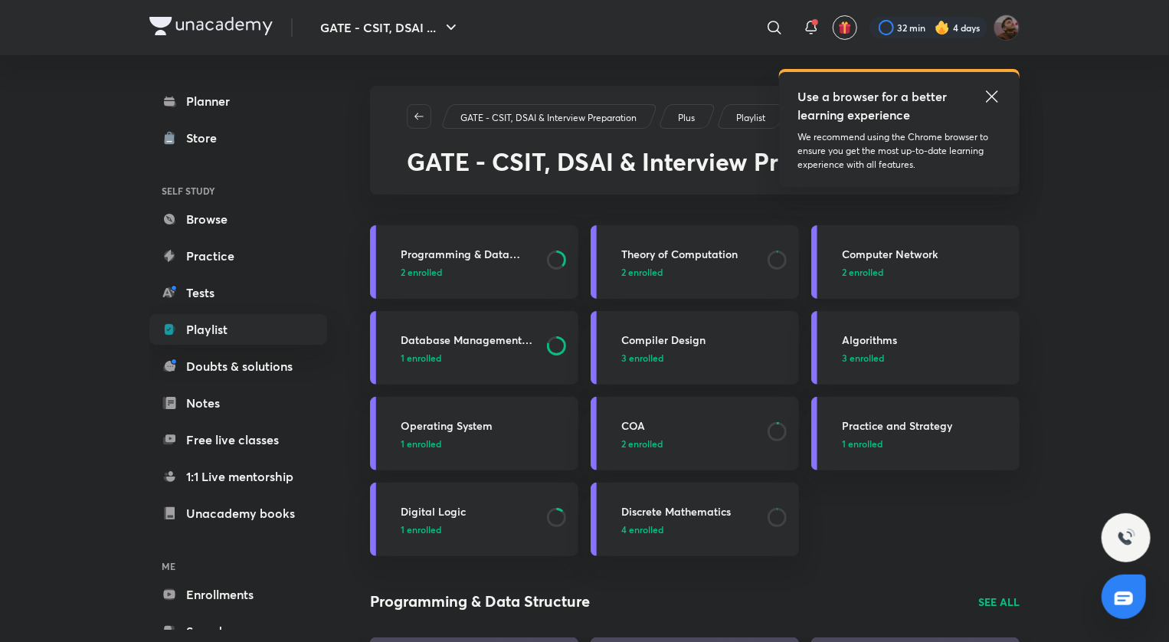
click at [860, 247] on h3 "Computer Network" at bounding box center [926, 254] width 168 height 16
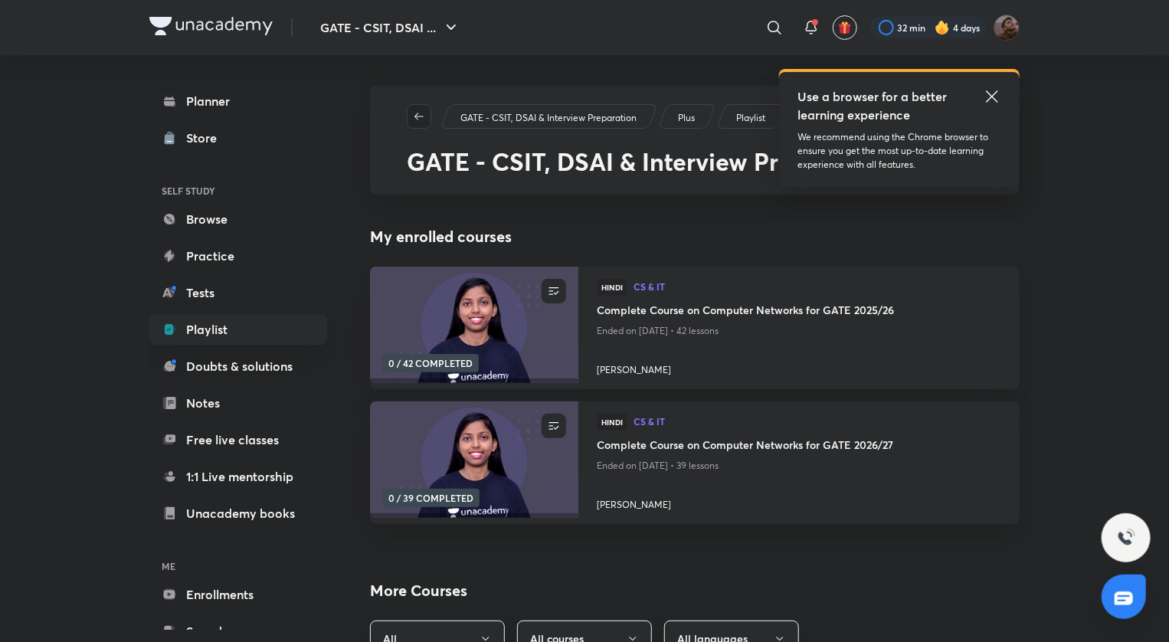
click at [419, 115] on icon "button" at bounding box center [419, 116] width 12 height 12
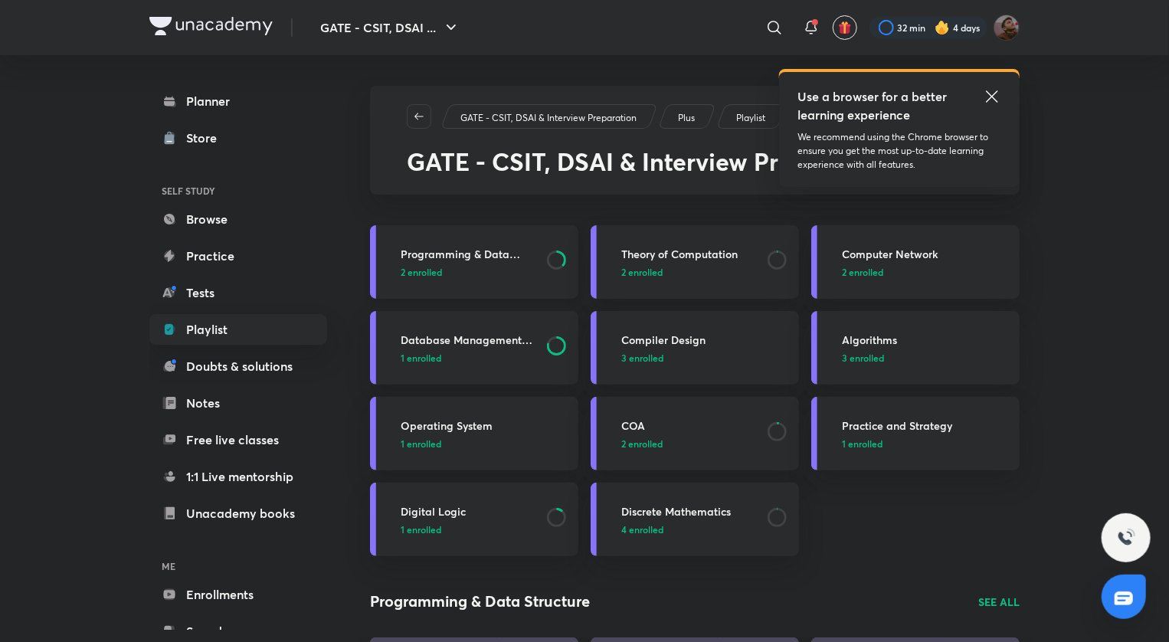
click at [433, 247] on h3 "Programming & Data Structure" at bounding box center [468, 254] width 137 height 16
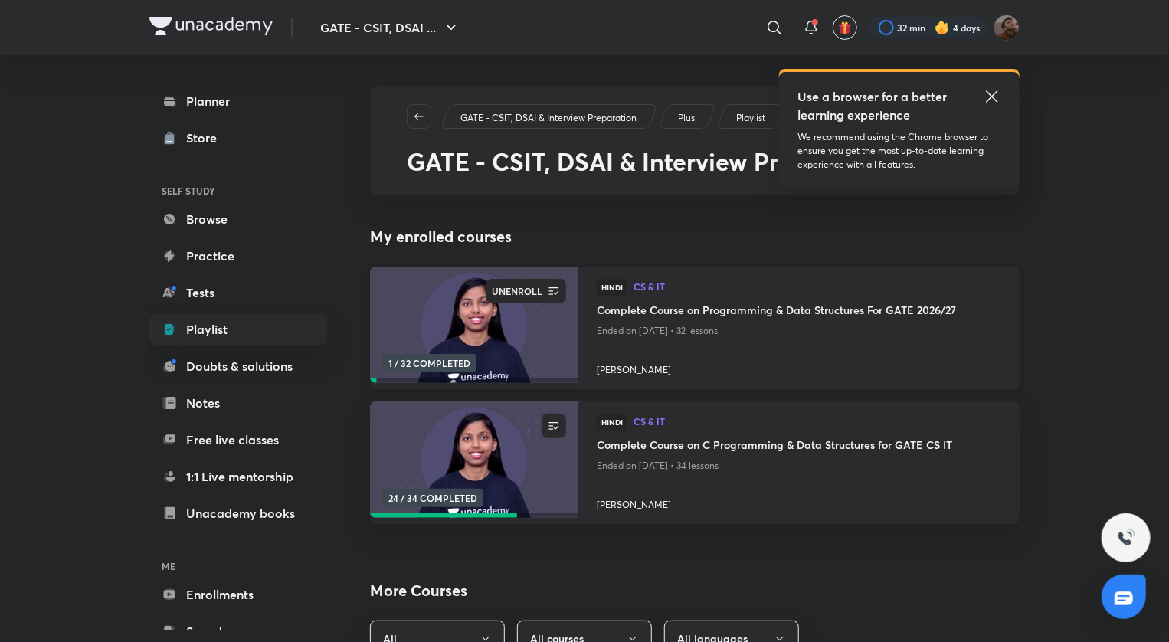
click at [545, 290] on div "UNENROLL" at bounding box center [517, 291] width 60 height 25
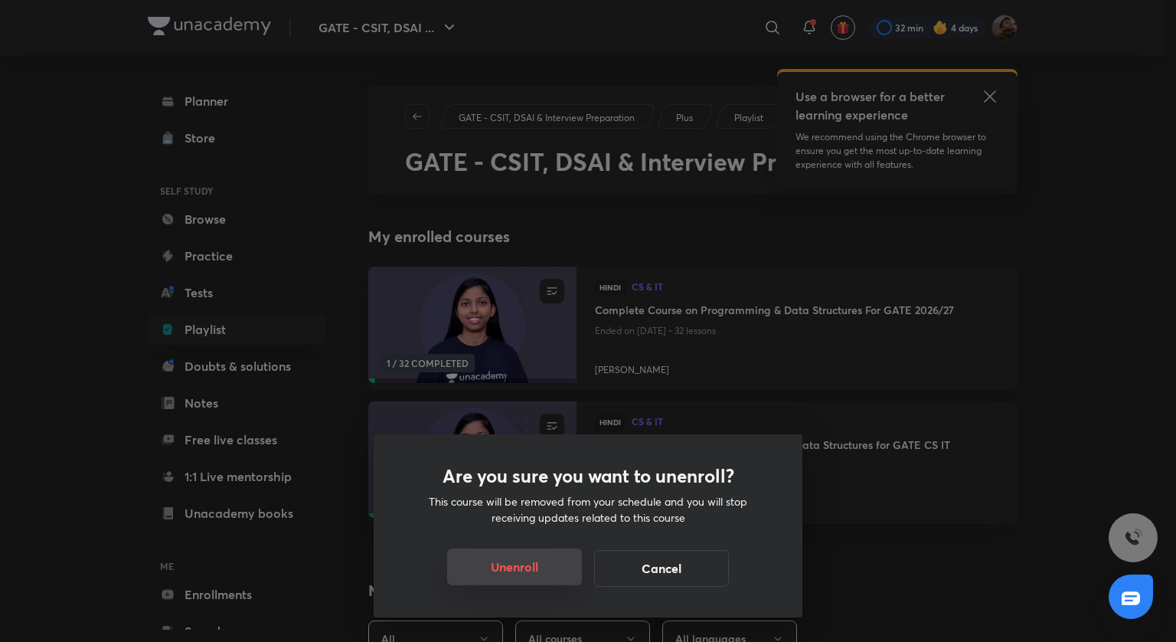
click at [542, 570] on button "Unenroll" at bounding box center [514, 566] width 135 height 37
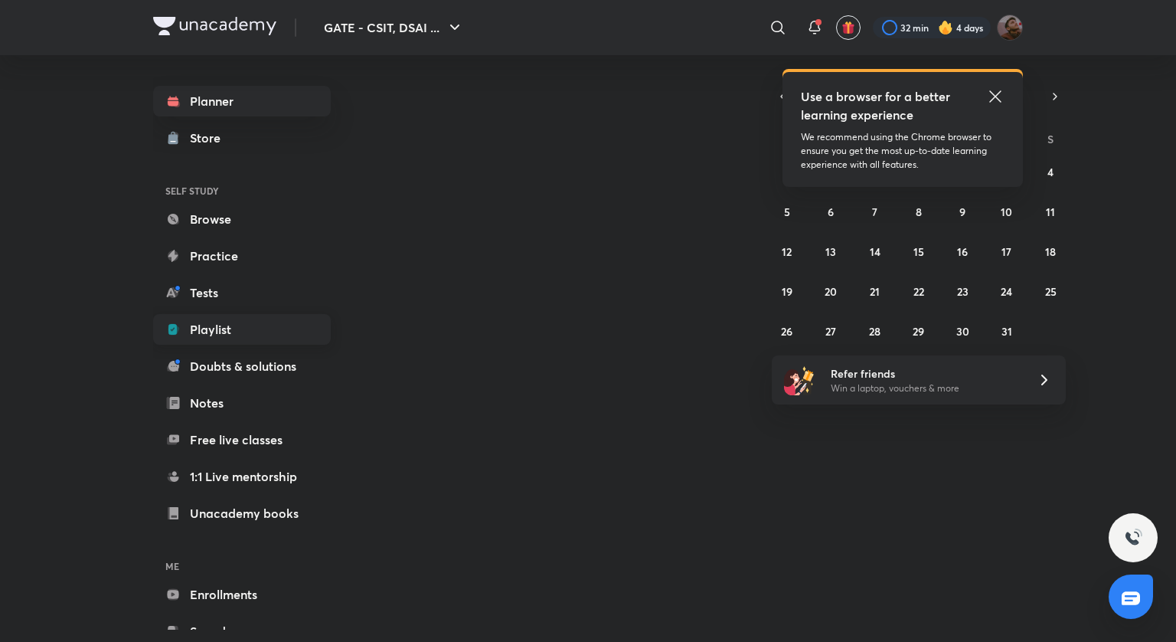
click at [247, 334] on link "Playlist" at bounding box center [242, 329] width 178 height 31
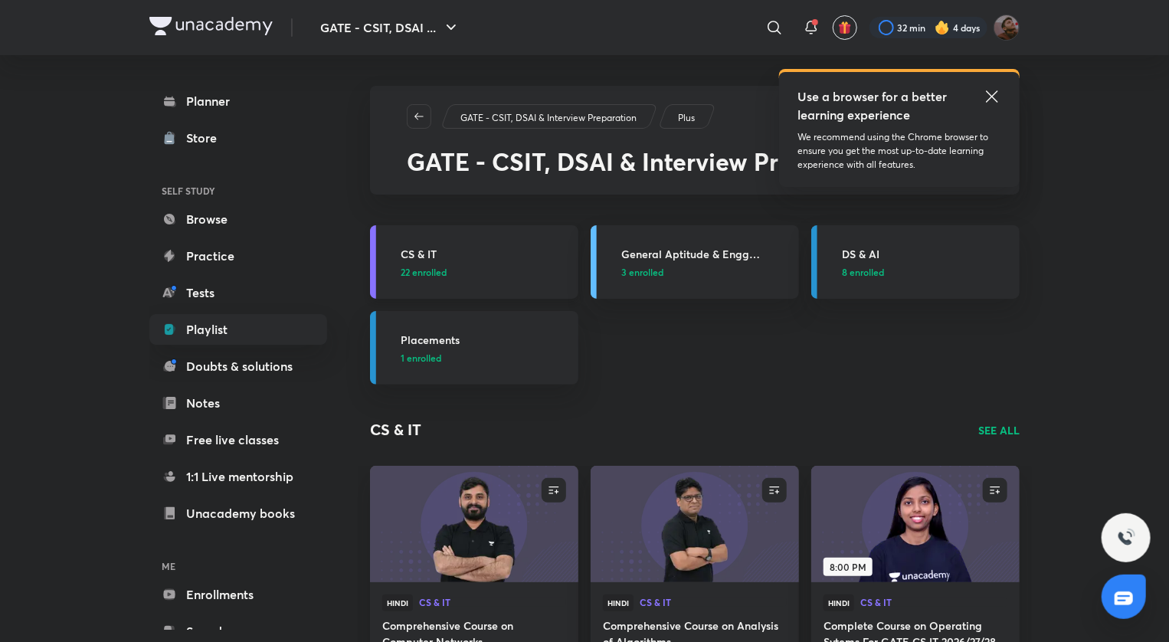
click at [466, 259] on h3 "CS & IT" at bounding box center [484, 254] width 168 height 16
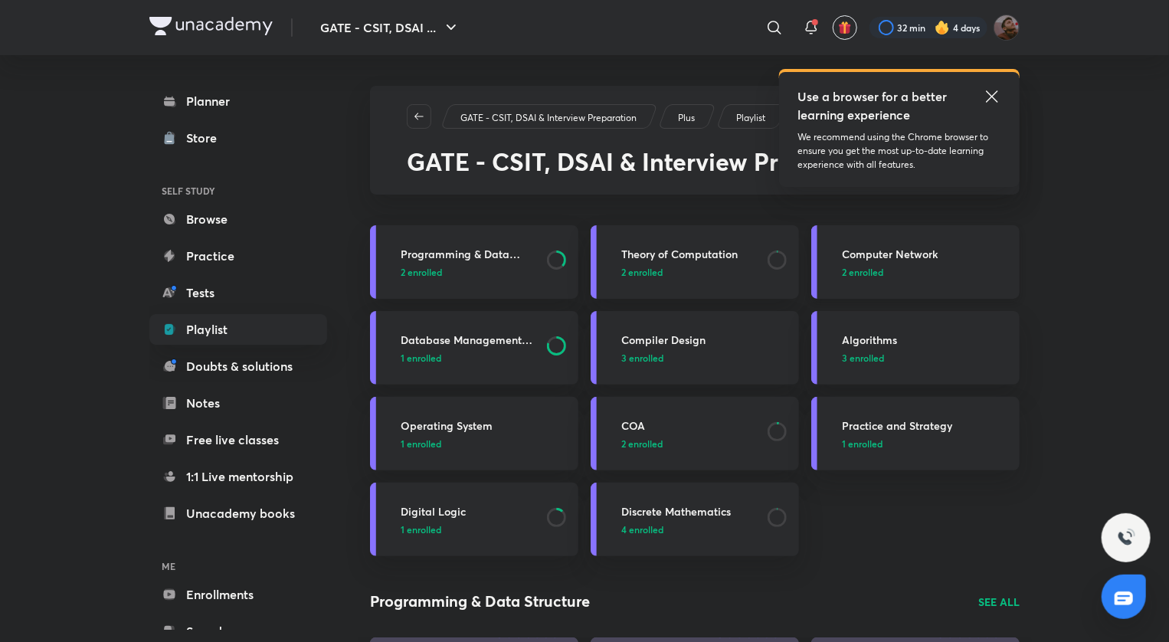
click at [867, 248] on h3 "Computer Network" at bounding box center [926, 254] width 168 height 16
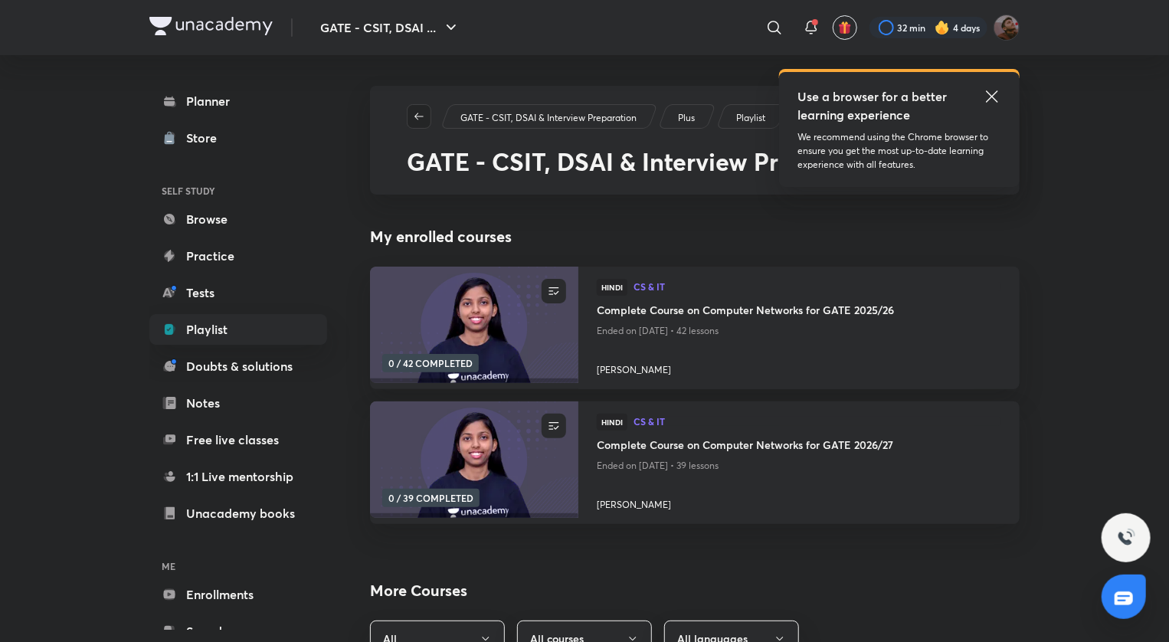
click at [409, 116] on span "button" at bounding box center [418, 116] width 23 height 12
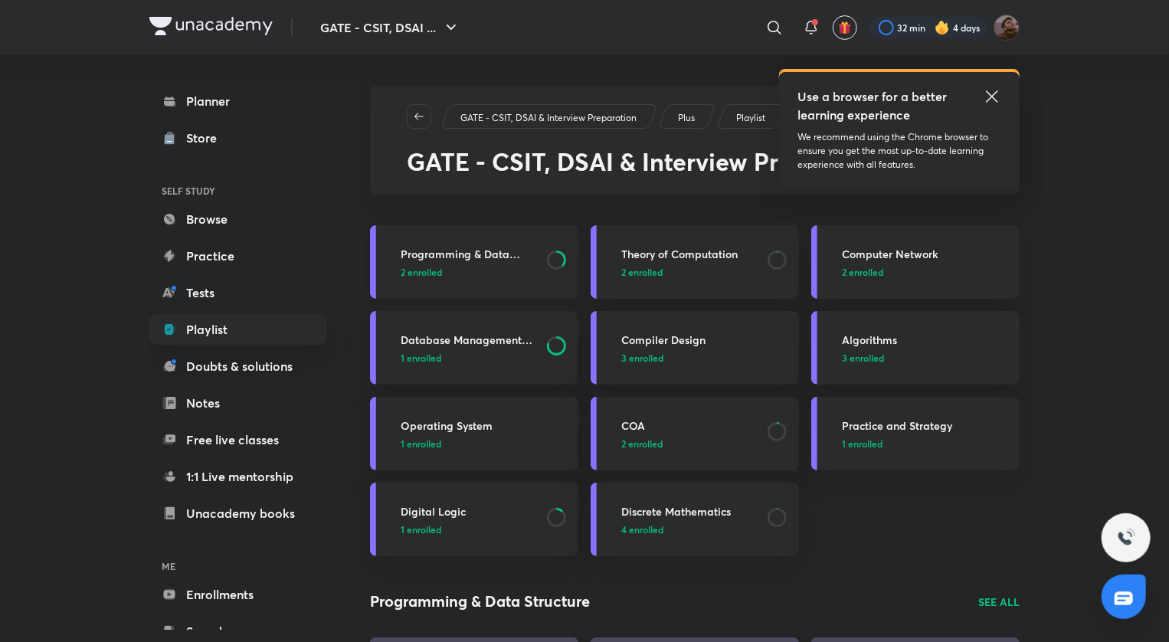
click at [456, 254] on h3 "Programming & Data Structure" at bounding box center [468, 254] width 137 height 16
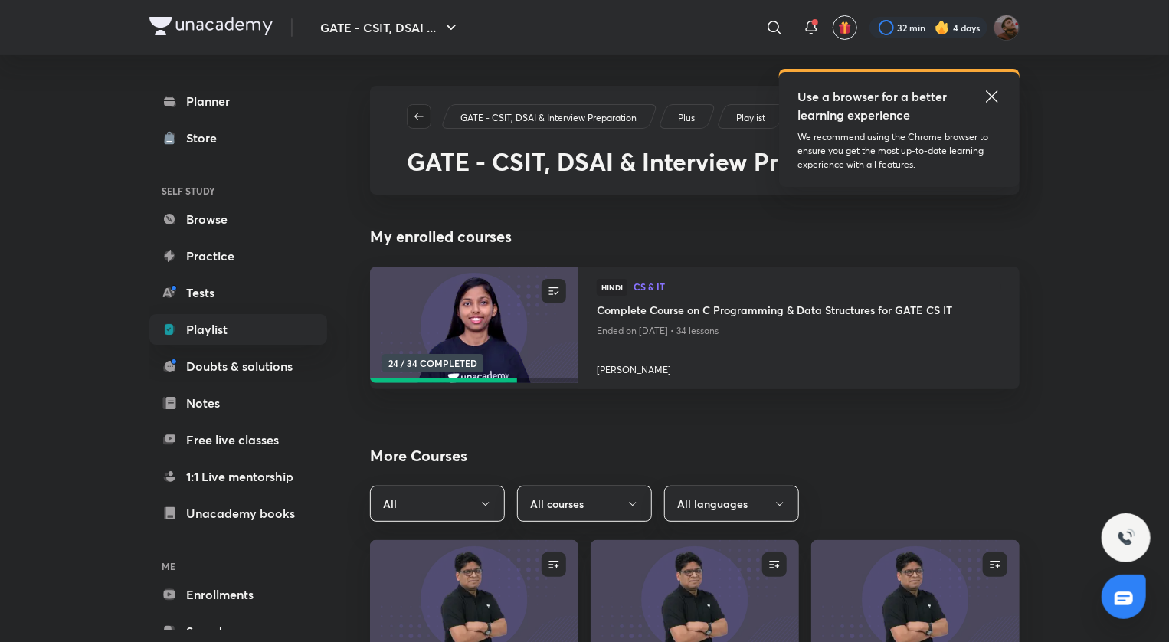
click at [423, 116] on icon "button" at bounding box center [418, 116] width 9 height 7
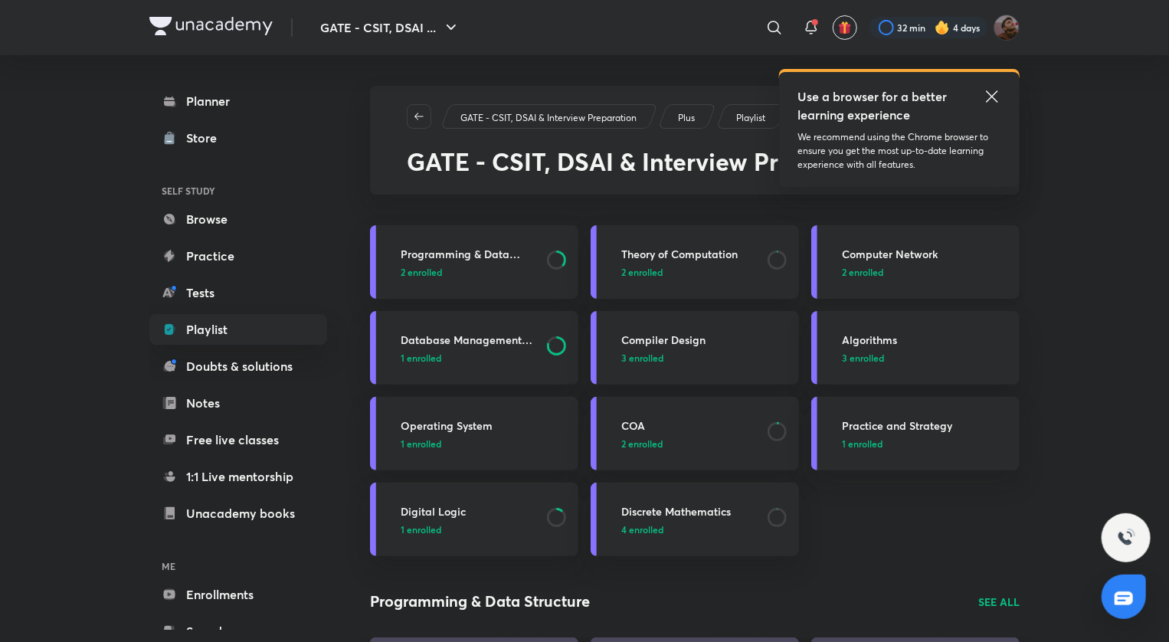
click at [866, 258] on h3 "Computer Network" at bounding box center [926, 254] width 168 height 16
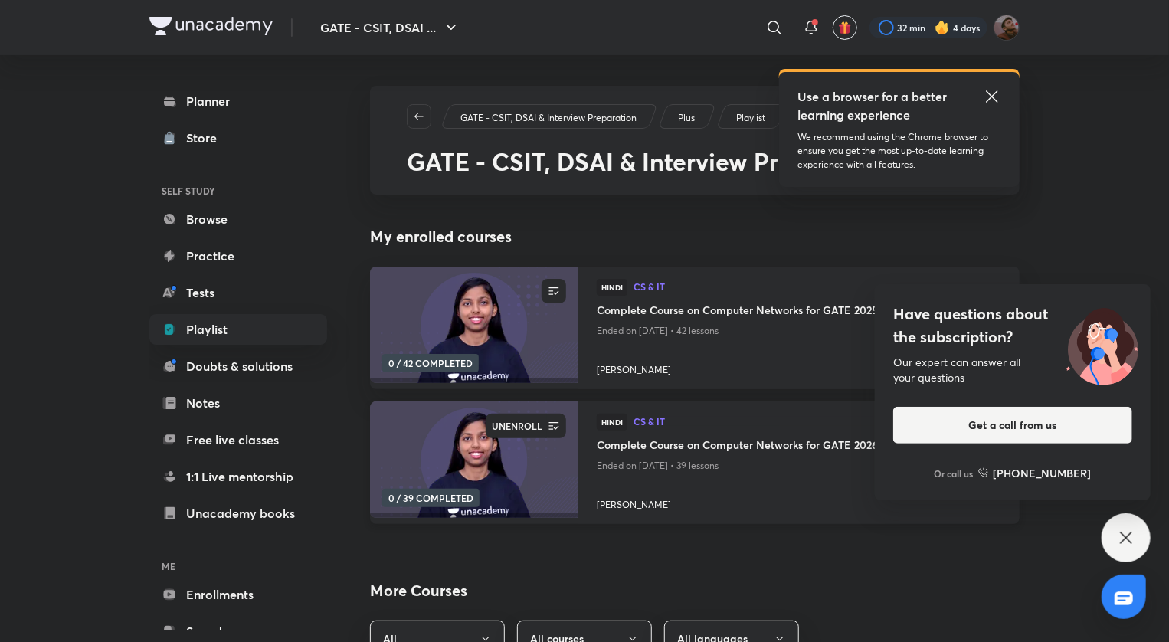
click at [558, 427] on icon "button" at bounding box center [553, 425] width 15 height 15
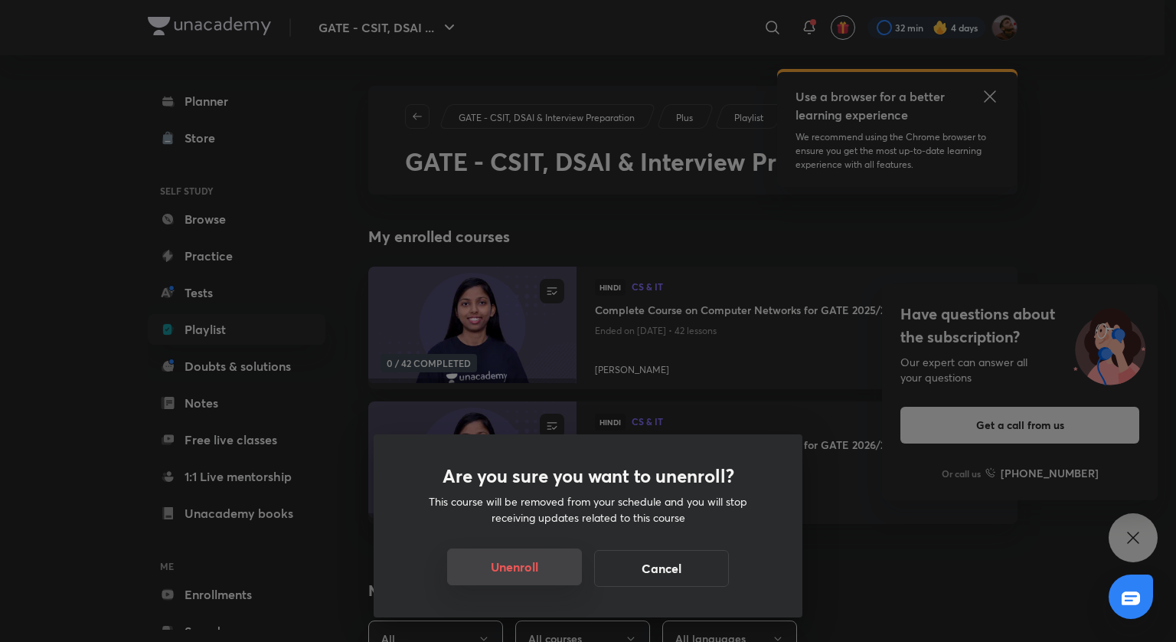
click at [510, 557] on button "Unenroll" at bounding box center [514, 566] width 135 height 37
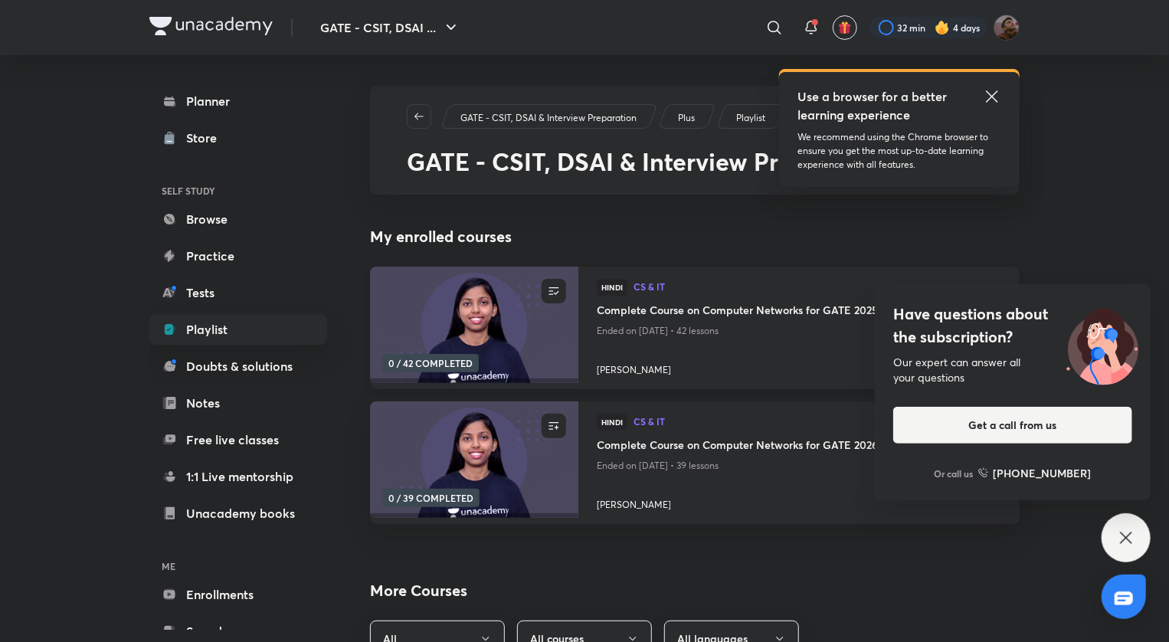
click at [674, 307] on h4 "Complete Course on Computer Networks for GATE 2025/26" at bounding box center [799, 311] width 404 height 19
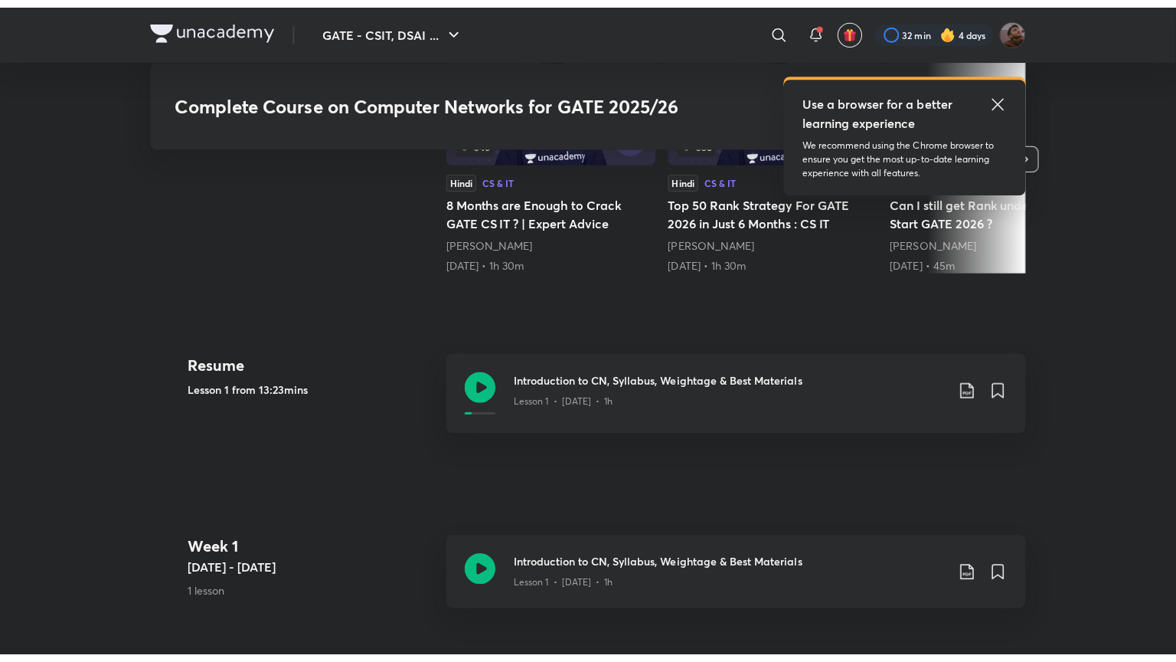
scroll to position [692, 0]
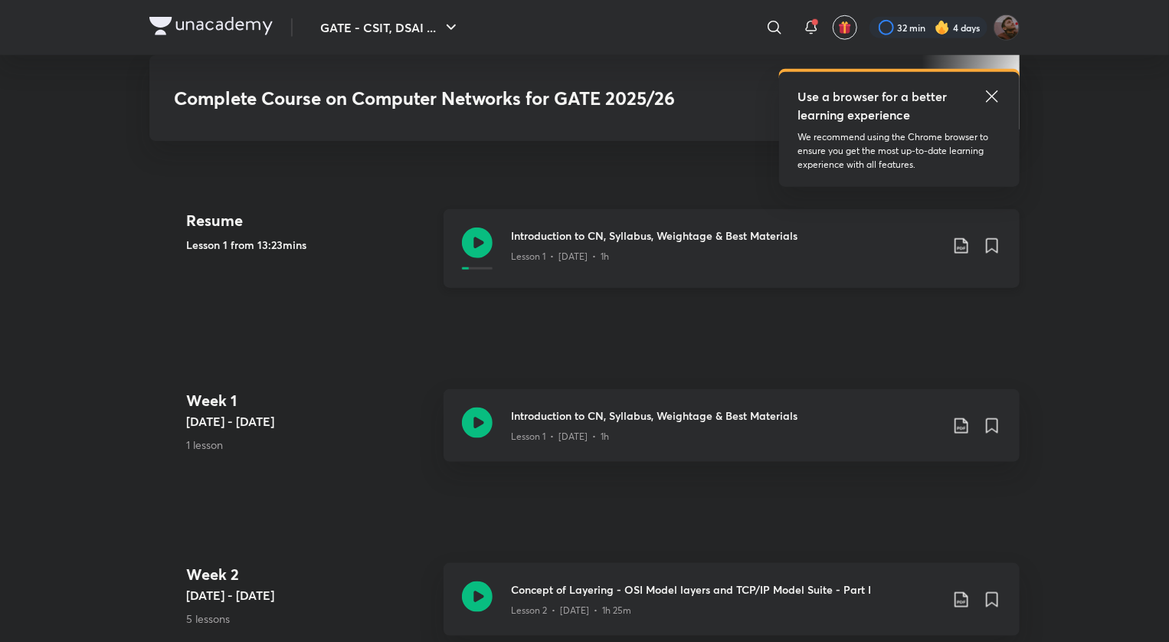
click at [482, 225] on div "Introduction to CN, Syllabus, Weightage & Best Materials Lesson 1 • [DATE] • 1h" at bounding box center [731, 248] width 576 height 79
